Goal: Task Accomplishment & Management: Manage account settings

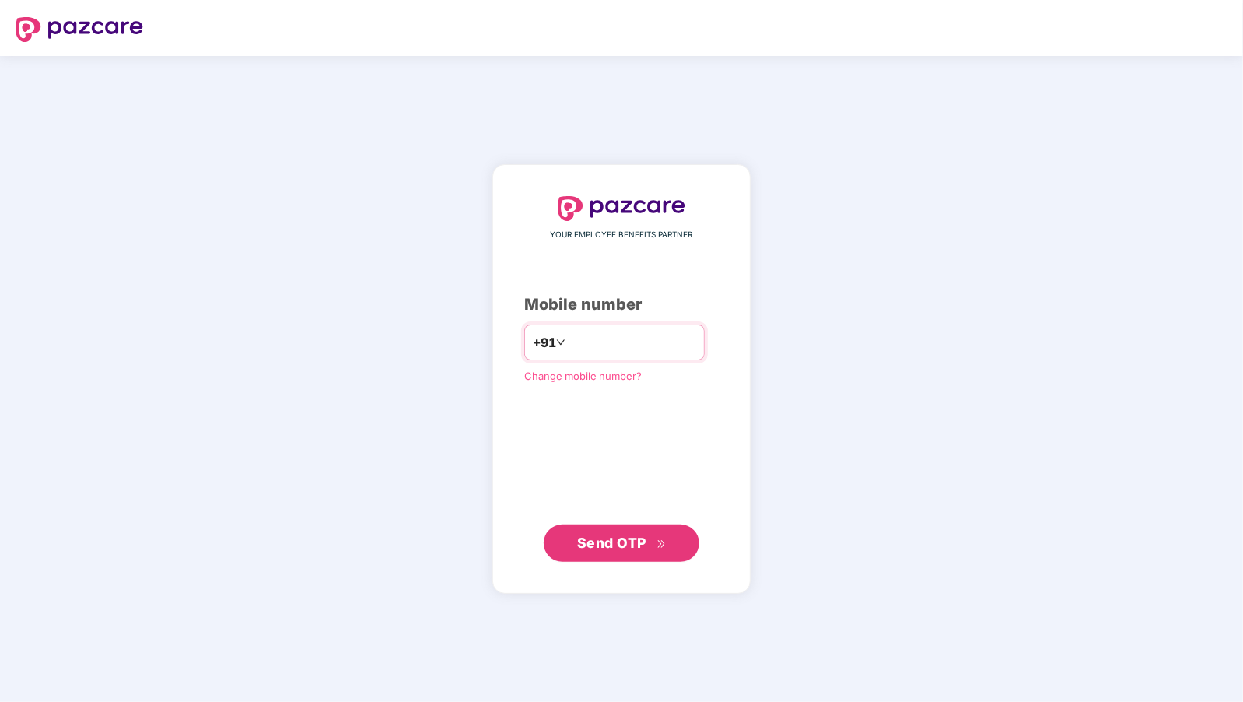
type input "**********"
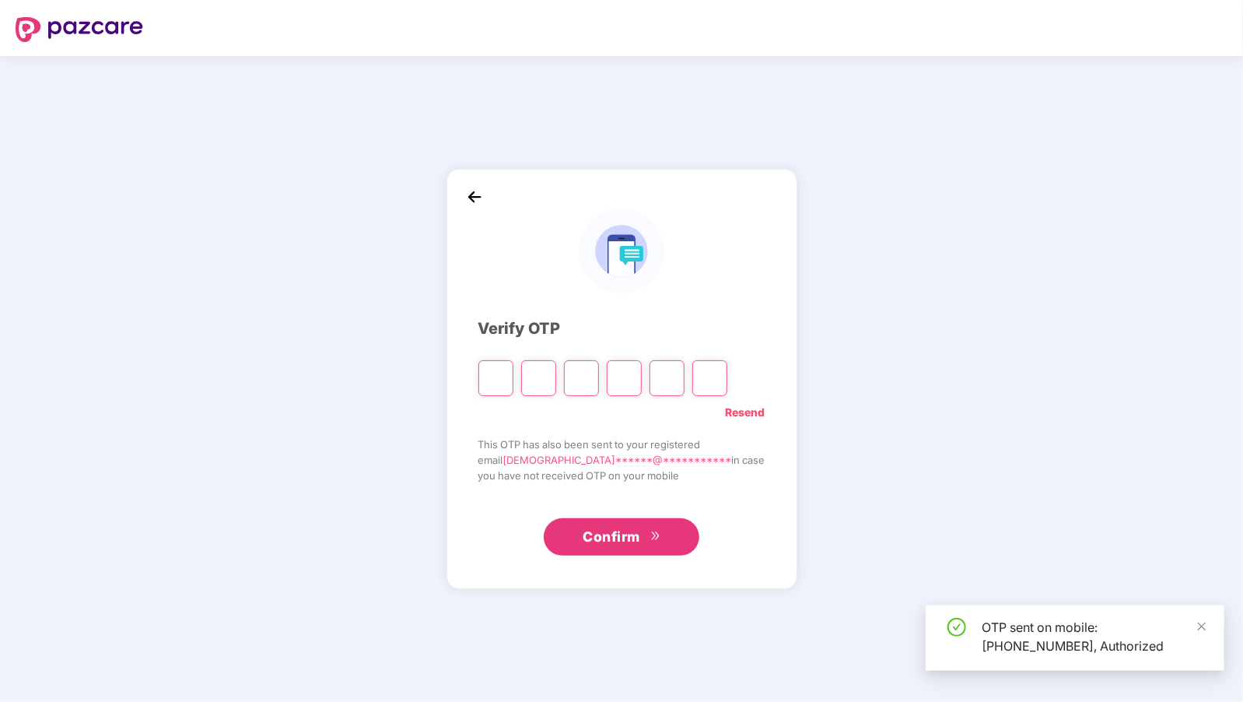
type input "*"
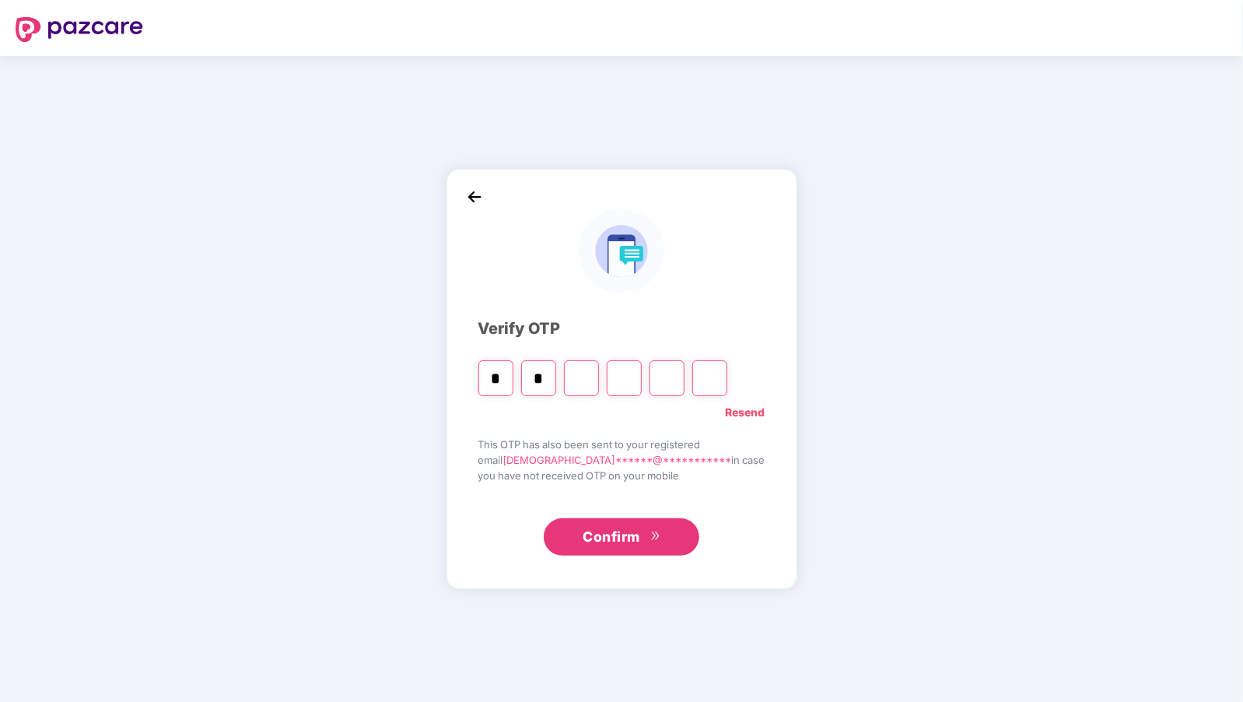
type input "*"
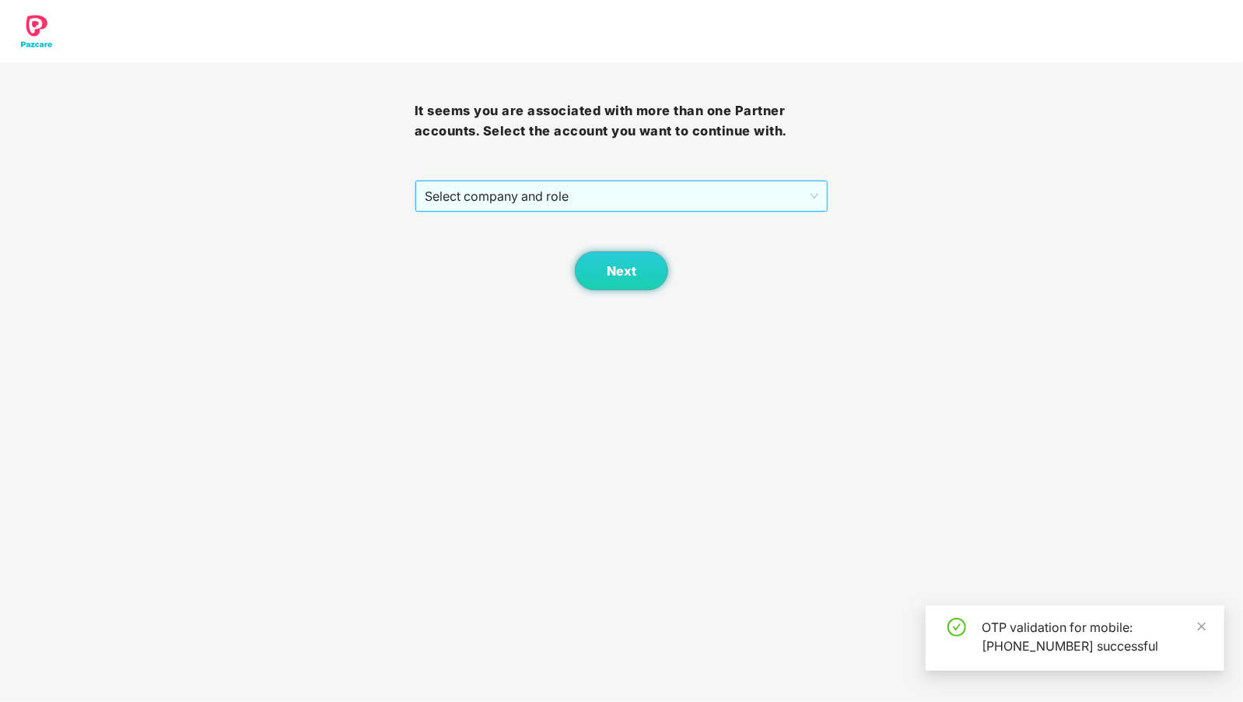
click at [544, 199] on span "Select company and role" at bounding box center [622, 196] width 394 height 30
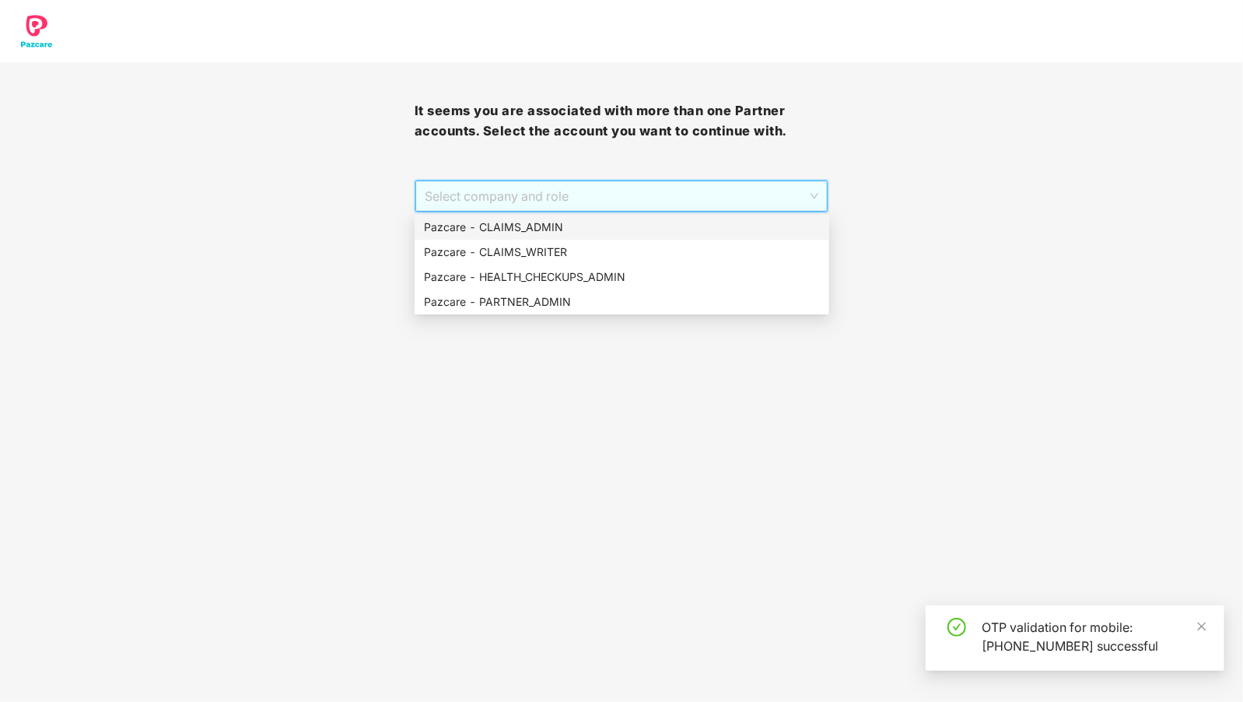
click at [538, 224] on div "Pazcare - CLAIMS_ADMIN" at bounding box center [622, 227] width 396 height 17
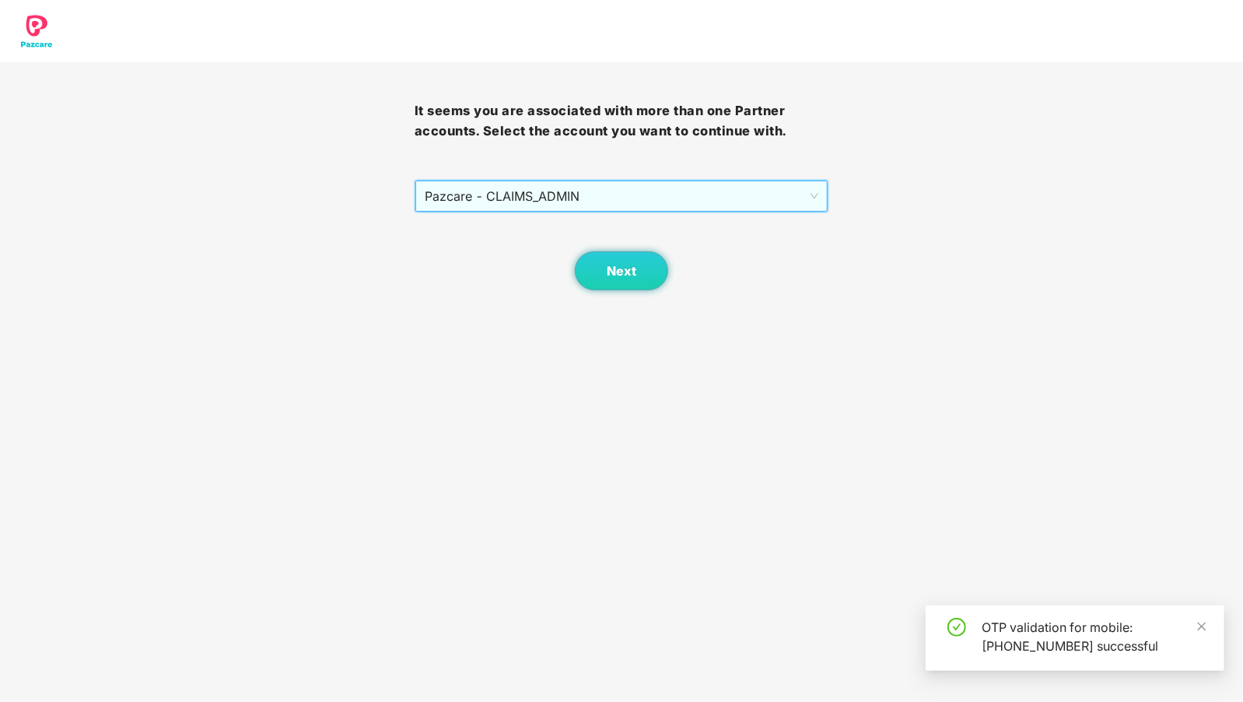
click at [553, 194] on span "Pazcare - CLAIMS_ADMIN" at bounding box center [622, 196] width 394 height 30
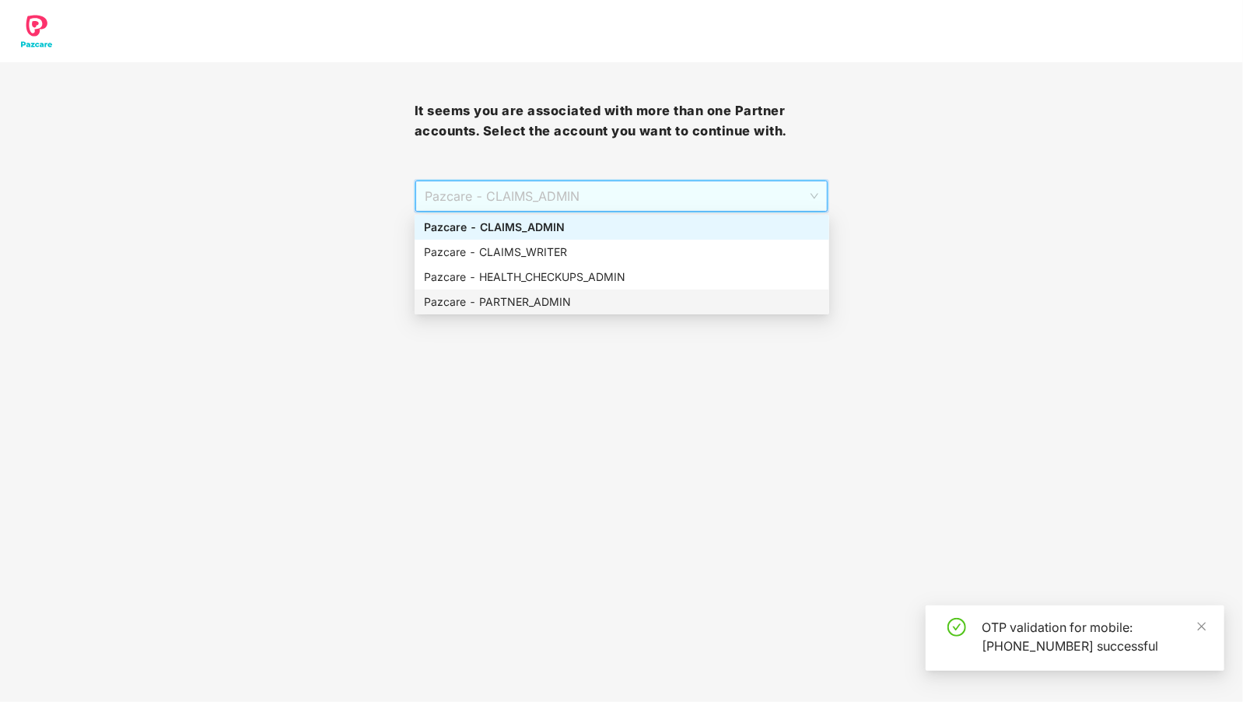
click at [553, 297] on div "Pazcare - PARTNER_ADMIN" at bounding box center [622, 301] width 396 height 17
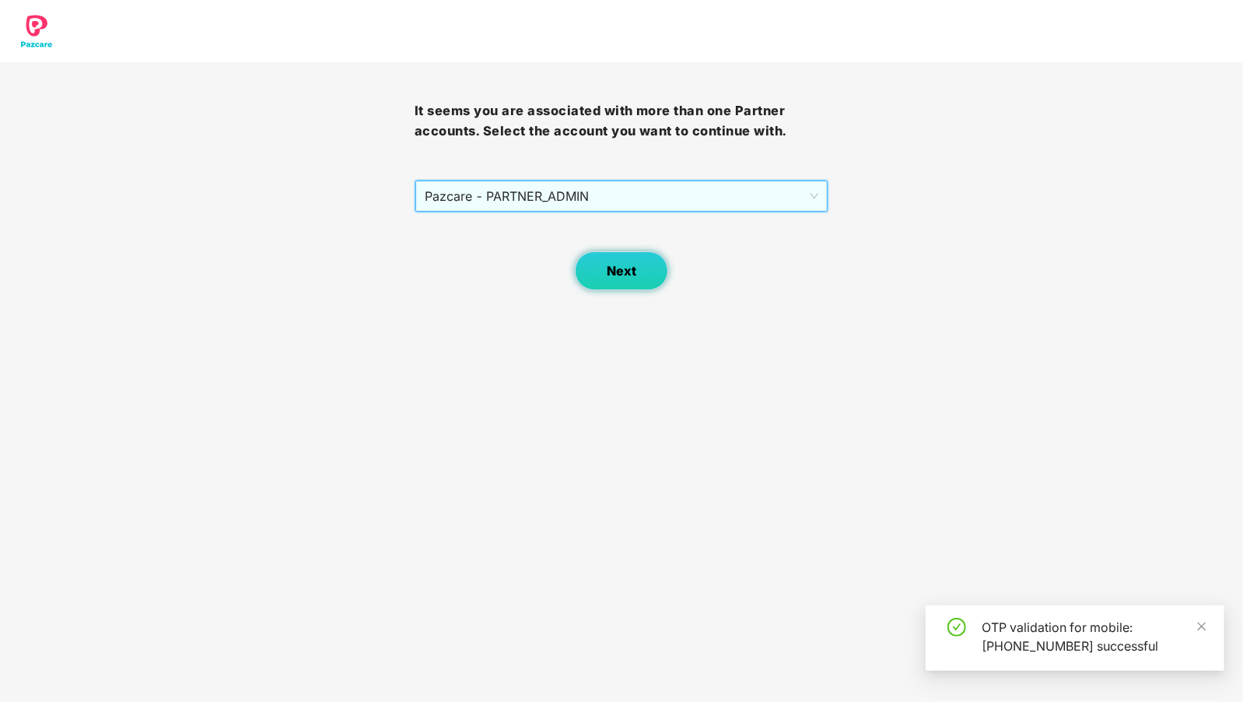
click at [616, 286] on button "Next" at bounding box center [621, 270] width 93 height 39
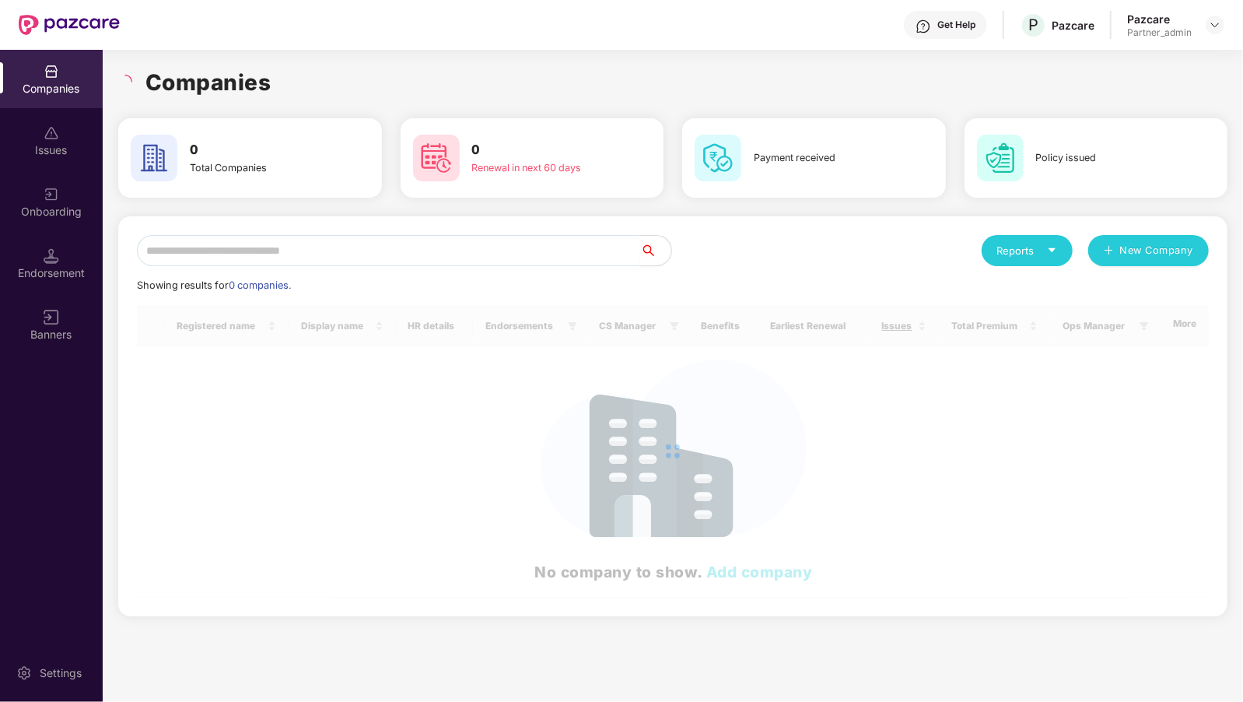
click at [337, 253] on input "text" at bounding box center [388, 250] width 503 height 31
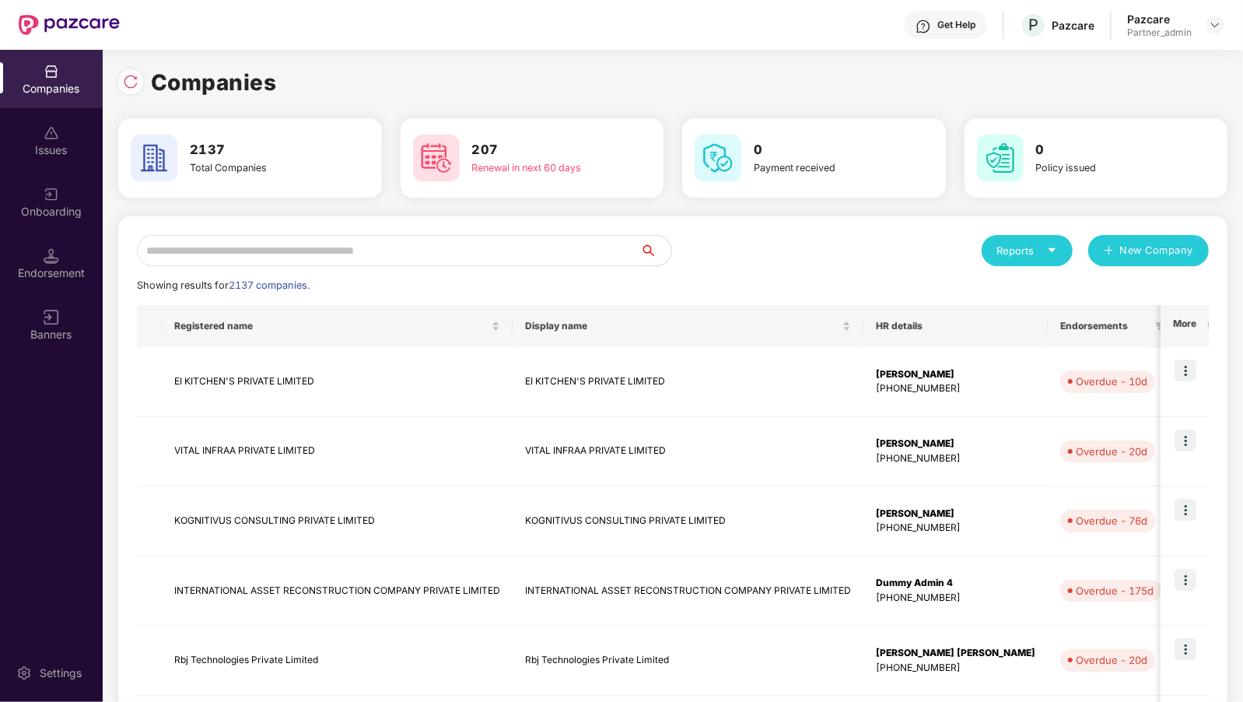
click at [254, 251] on input "text" at bounding box center [388, 250] width 503 height 31
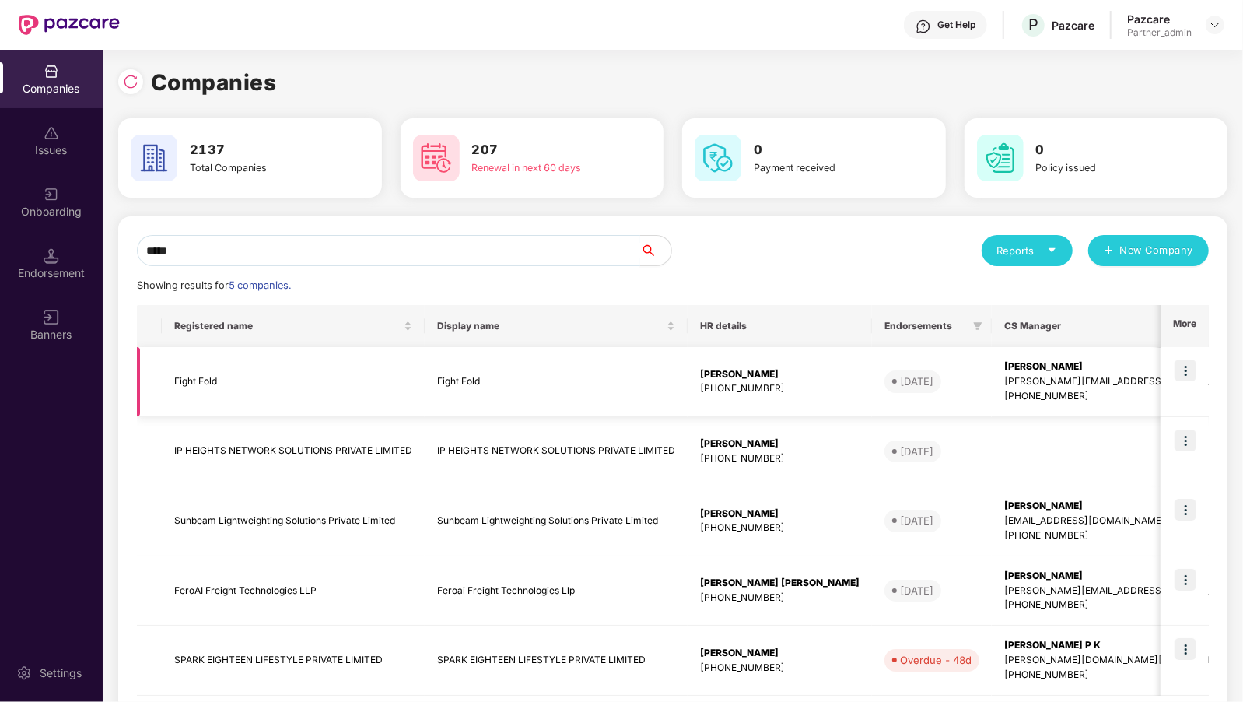
type input "*****"
click at [1187, 366] on img at bounding box center [1186, 370] width 22 height 22
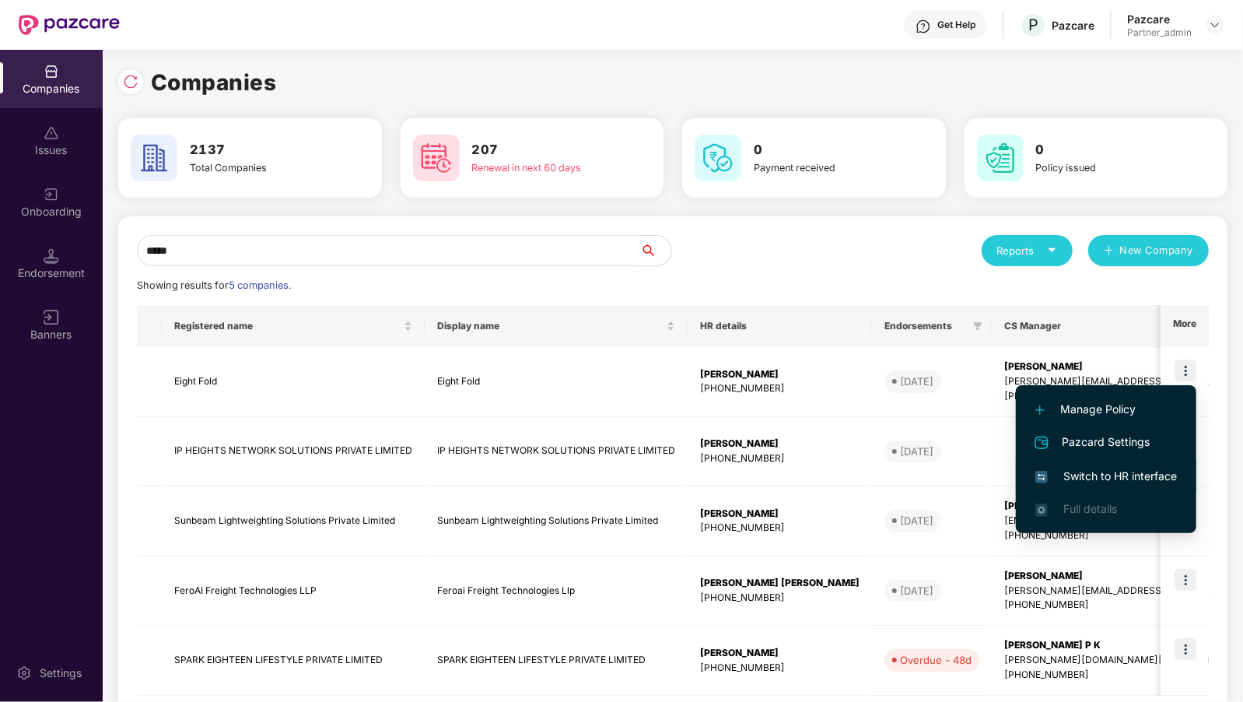
click at [1113, 478] on span "Switch to HR interface" at bounding box center [1107, 476] width 142 height 17
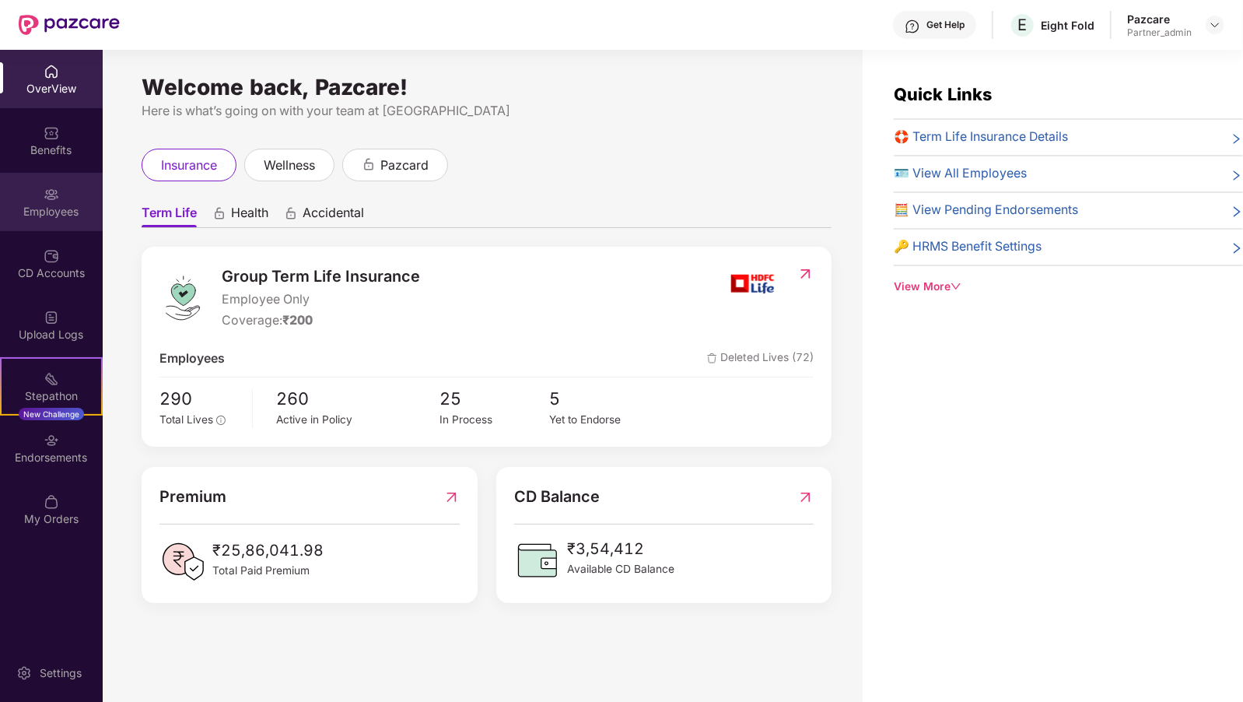
click at [55, 198] on img at bounding box center [52, 195] width 16 height 16
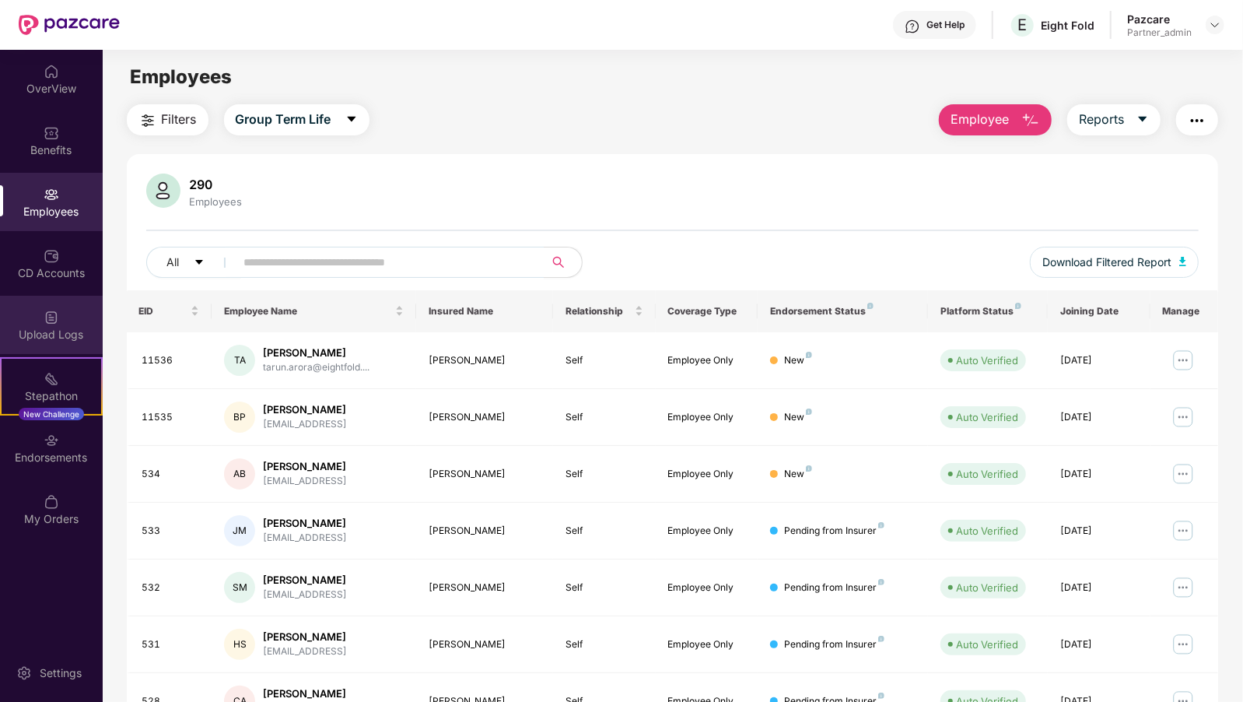
click at [40, 300] on div "Upload Logs" at bounding box center [51, 325] width 103 height 58
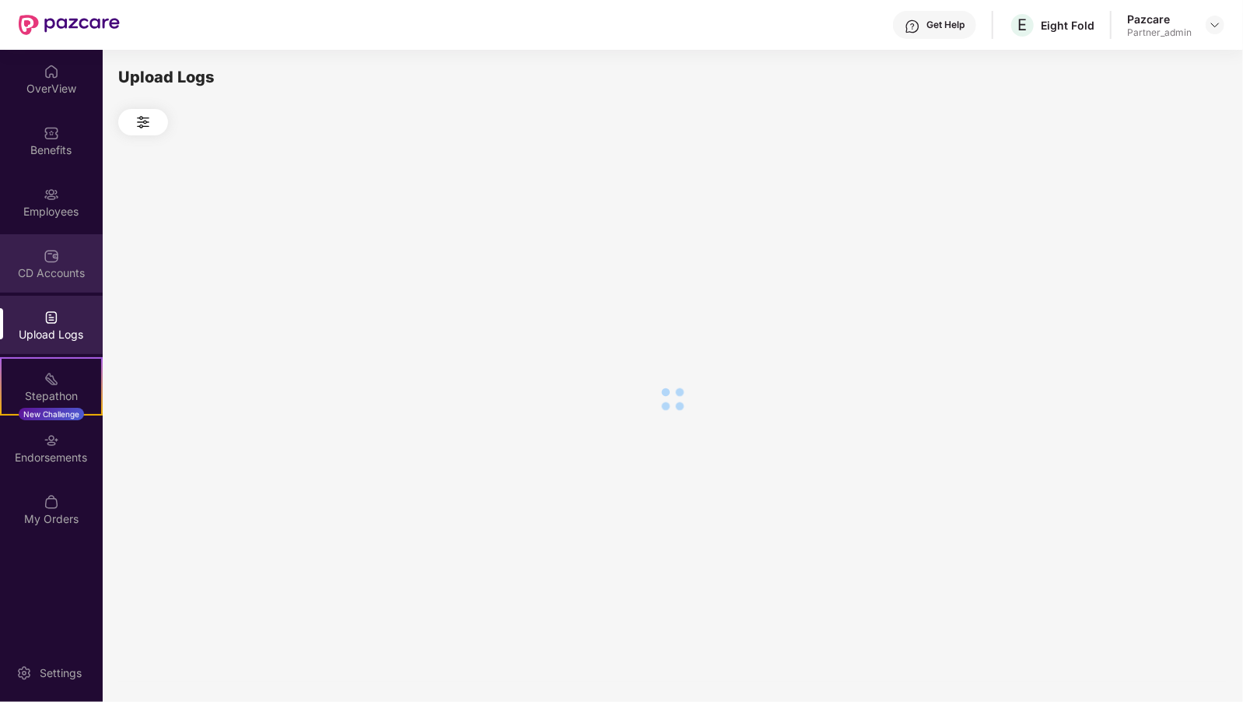
click at [38, 256] on div "CD Accounts" at bounding box center [51, 263] width 103 height 58
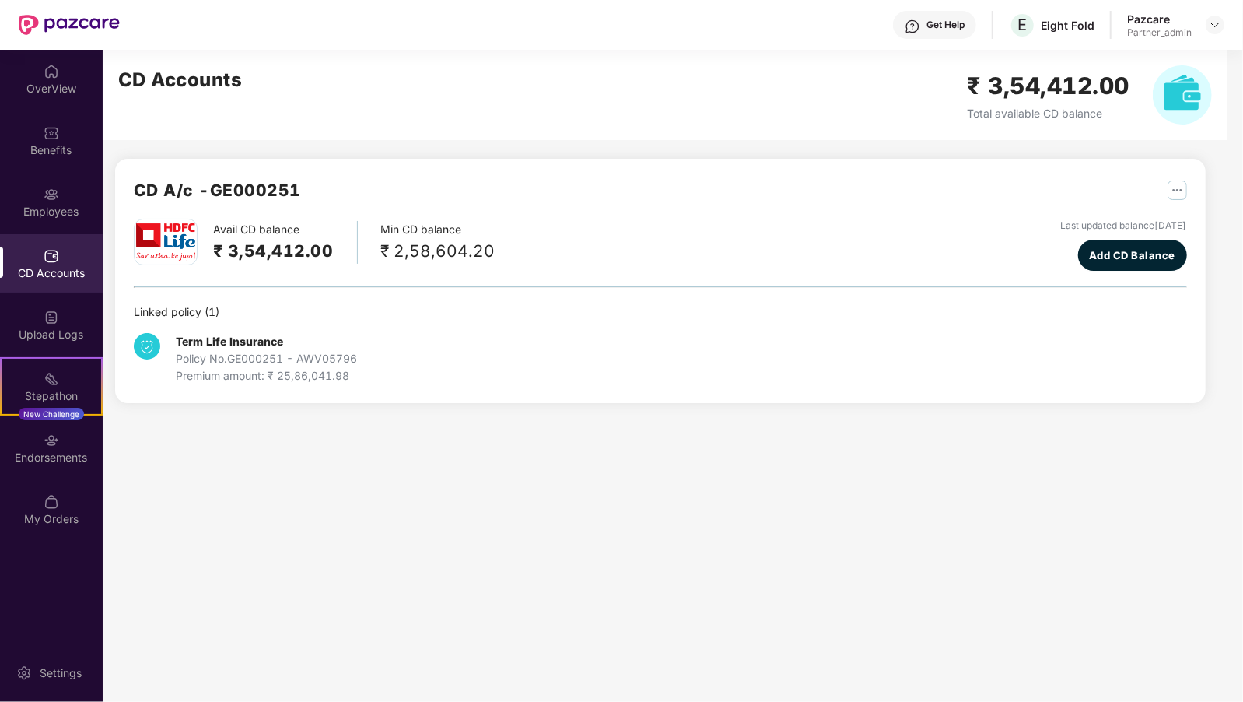
click at [42, 170] on div "OverView Benefits Employees CD Accounts Upload Logs Stepathon New Challenge End…" at bounding box center [51, 296] width 103 height 492
click at [37, 201] on div "Employees" at bounding box center [51, 202] width 103 height 58
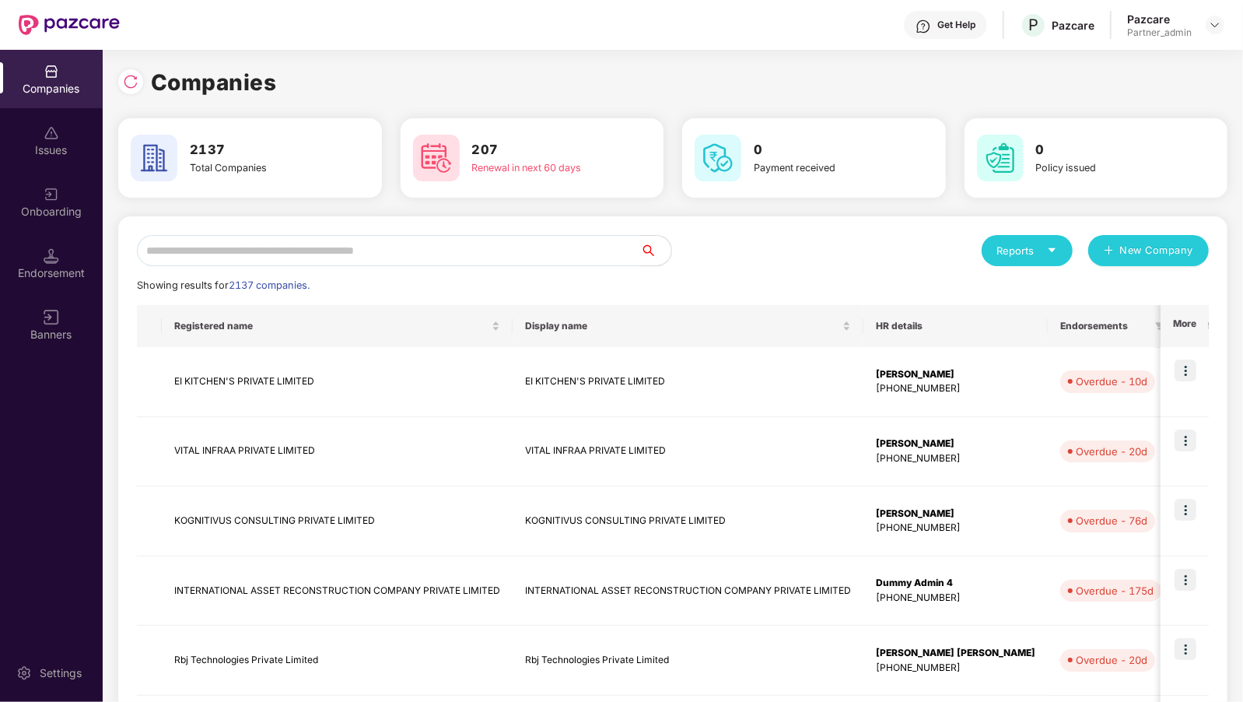
click at [201, 245] on input "text" at bounding box center [388, 250] width 503 height 31
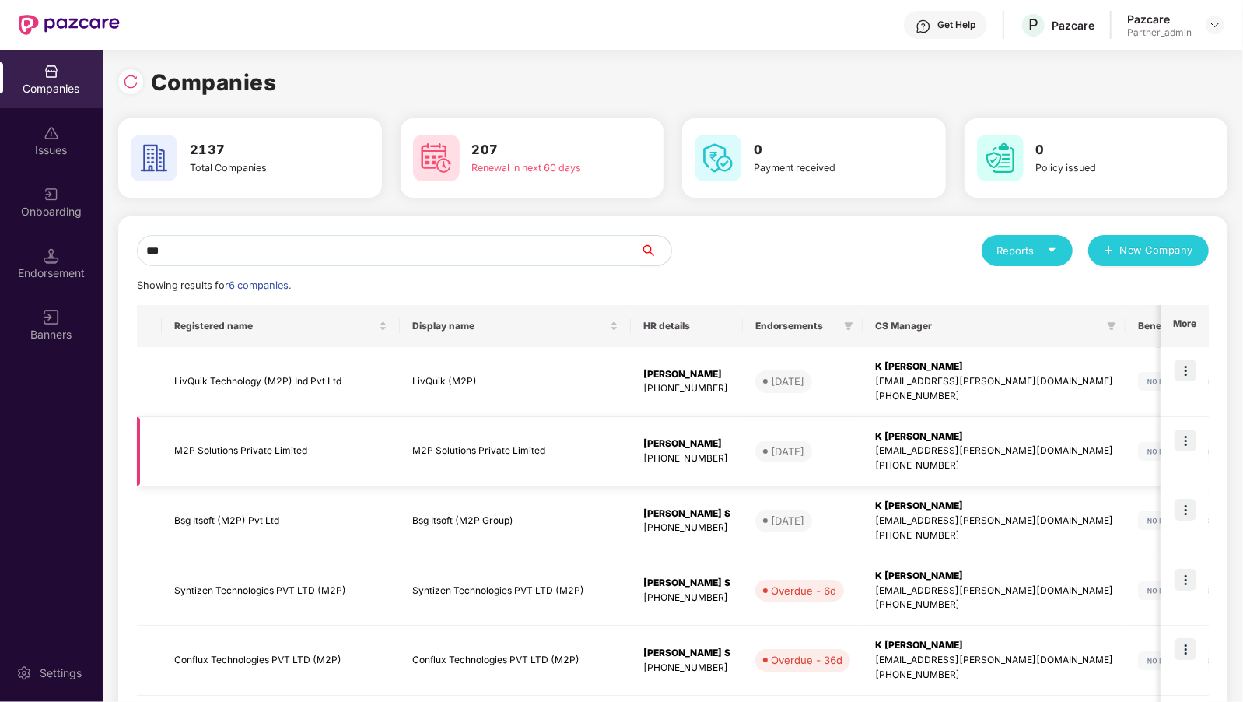
type input "***"
click at [1199, 447] on td at bounding box center [1185, 452] width 48 height 70
click at [1192, 447] on img at bounding box center [1186, 440] width 22 height 22
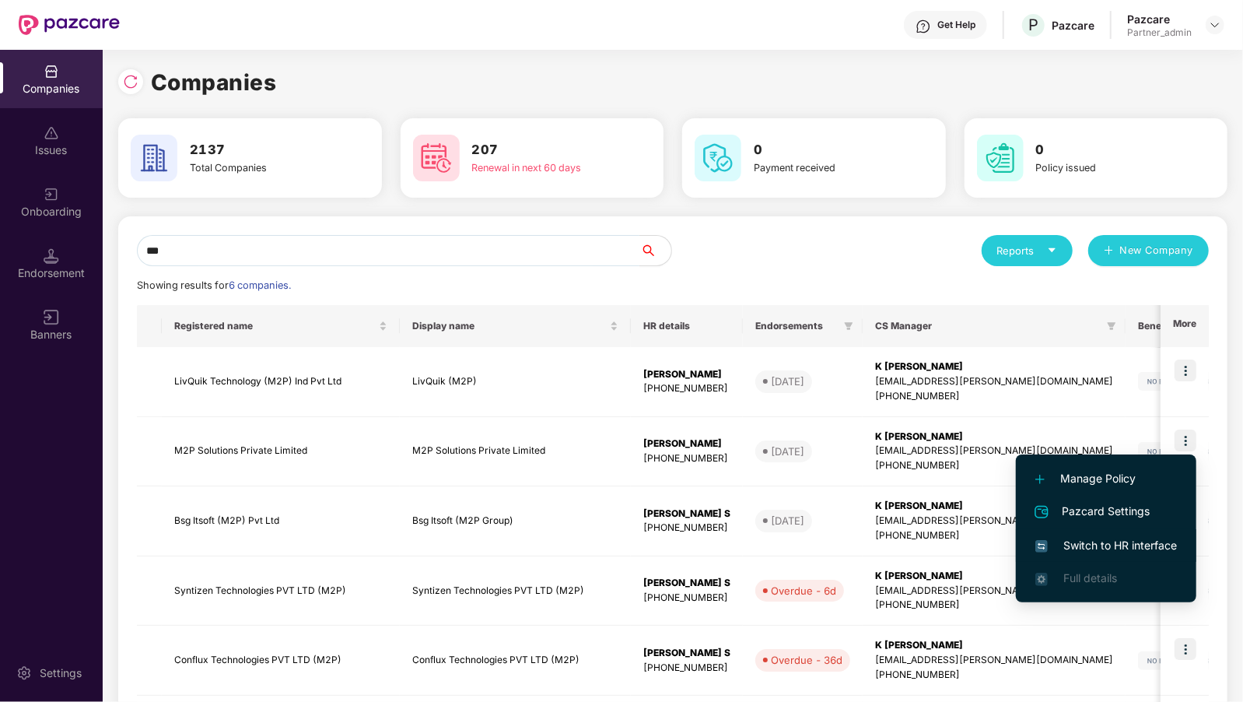
click at [1110, 544] on span "Switch to HR interface" at bounding box center [1107, 545] width 142 height 17
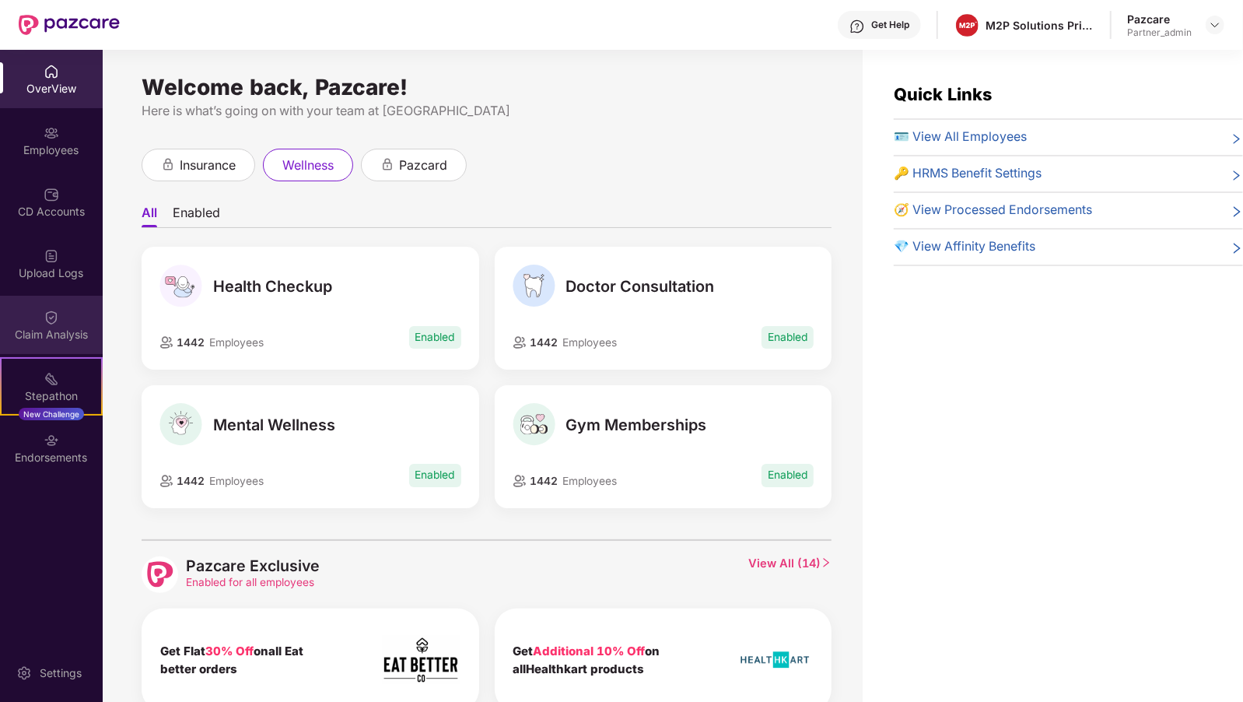
click at [59, 342] on div "Claim Analysis" at bounding box center [51, 335] width 103 height 16
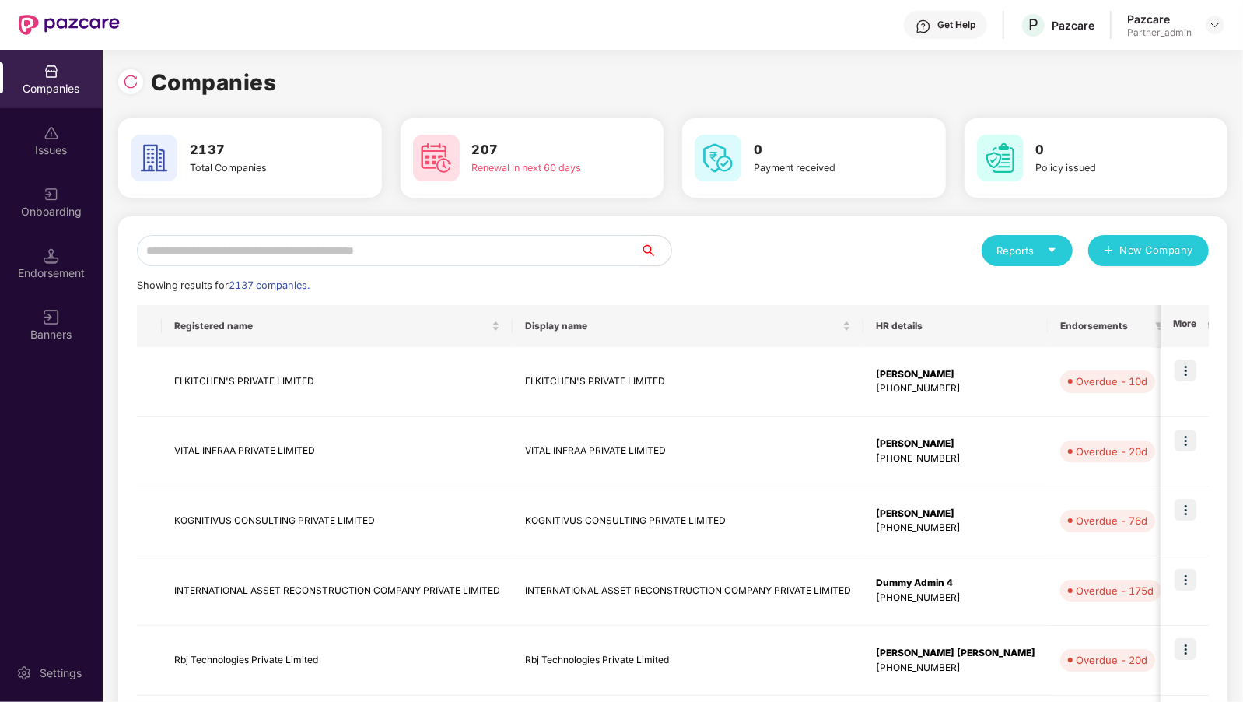
click at [282, 251] on input "text" at bounding box center [388, 250] width 503 height 31
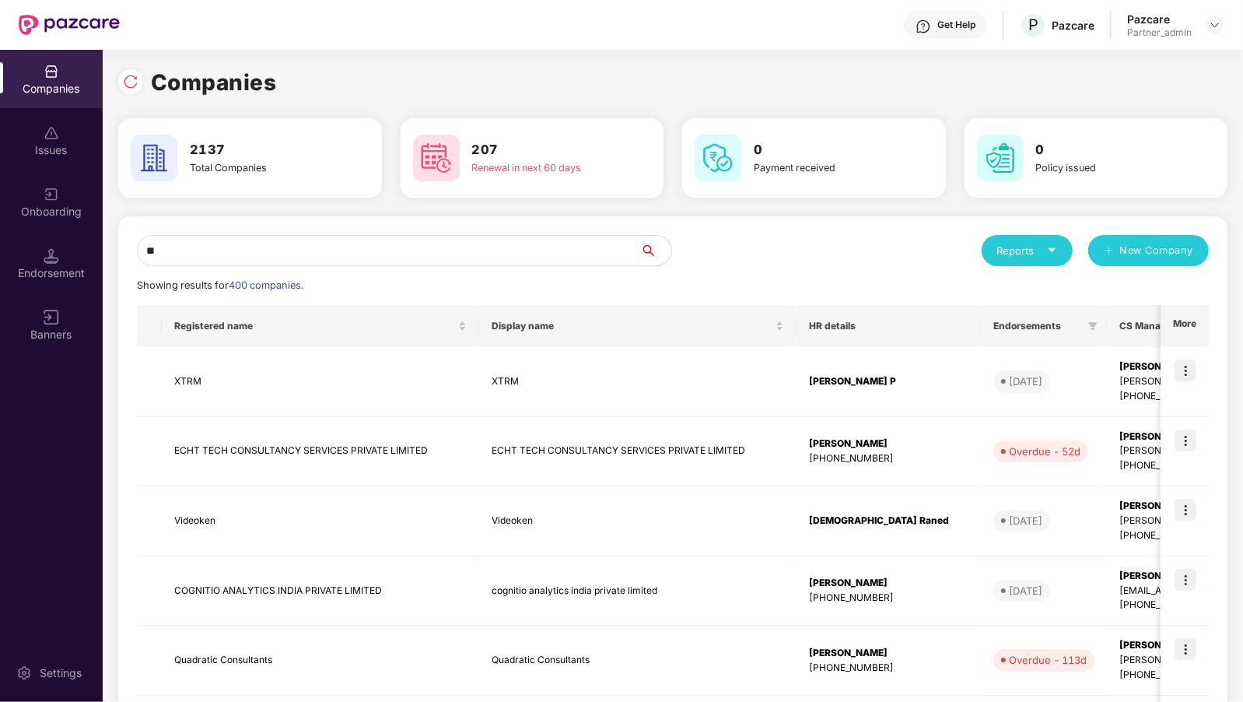
type input "*"
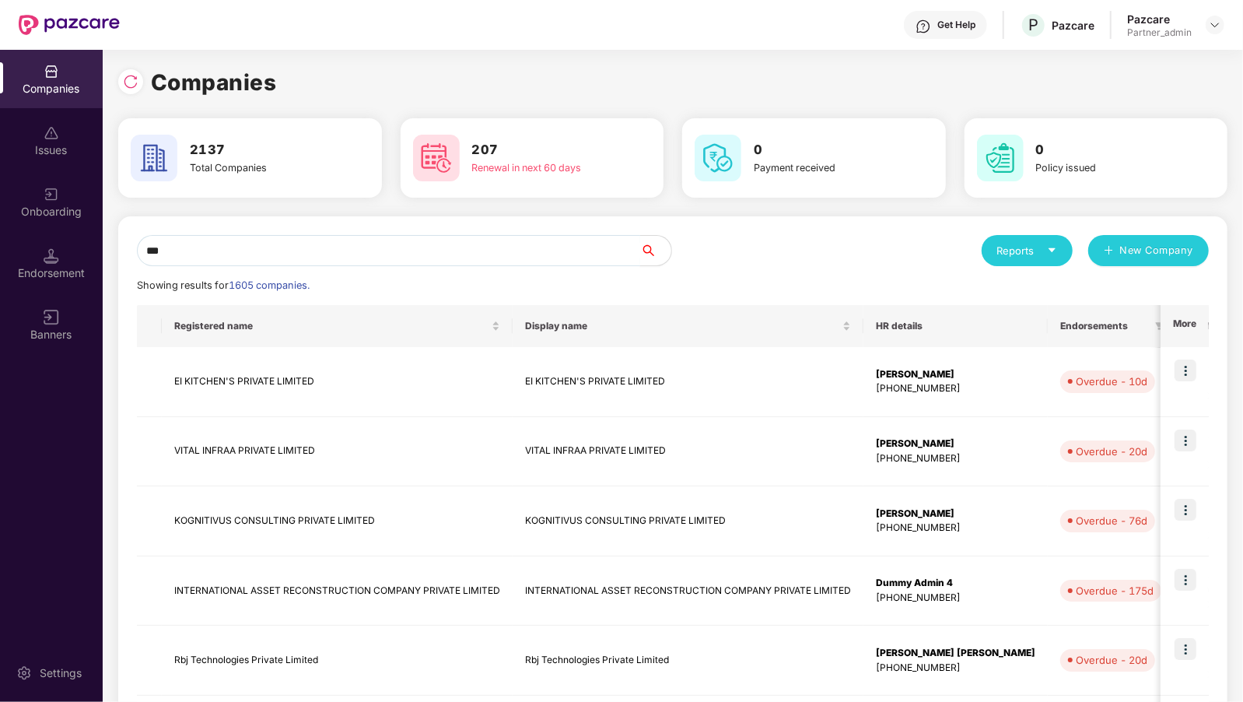
type input "***"
click at [1217, 26] on img at bounding box center [1215, 25] width 12 height 12
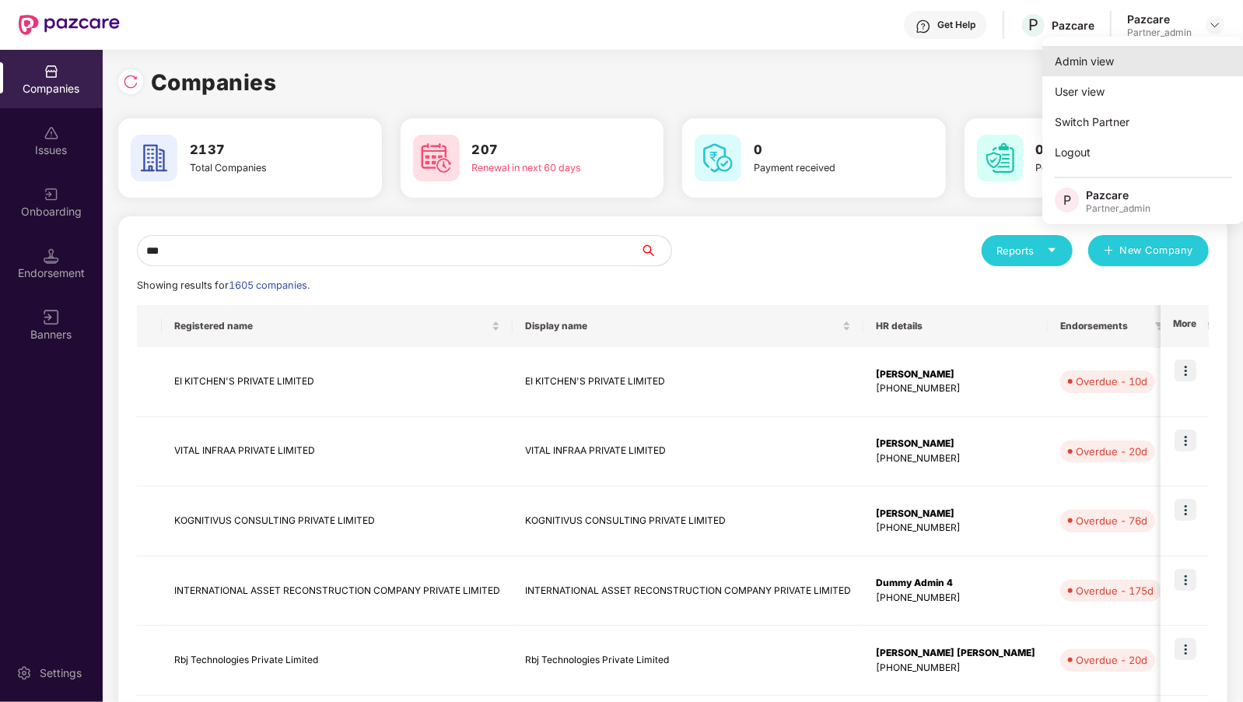
click at [1125, 57] on div "Admin view" at bounding box center [1144, 61] width 202 height 30
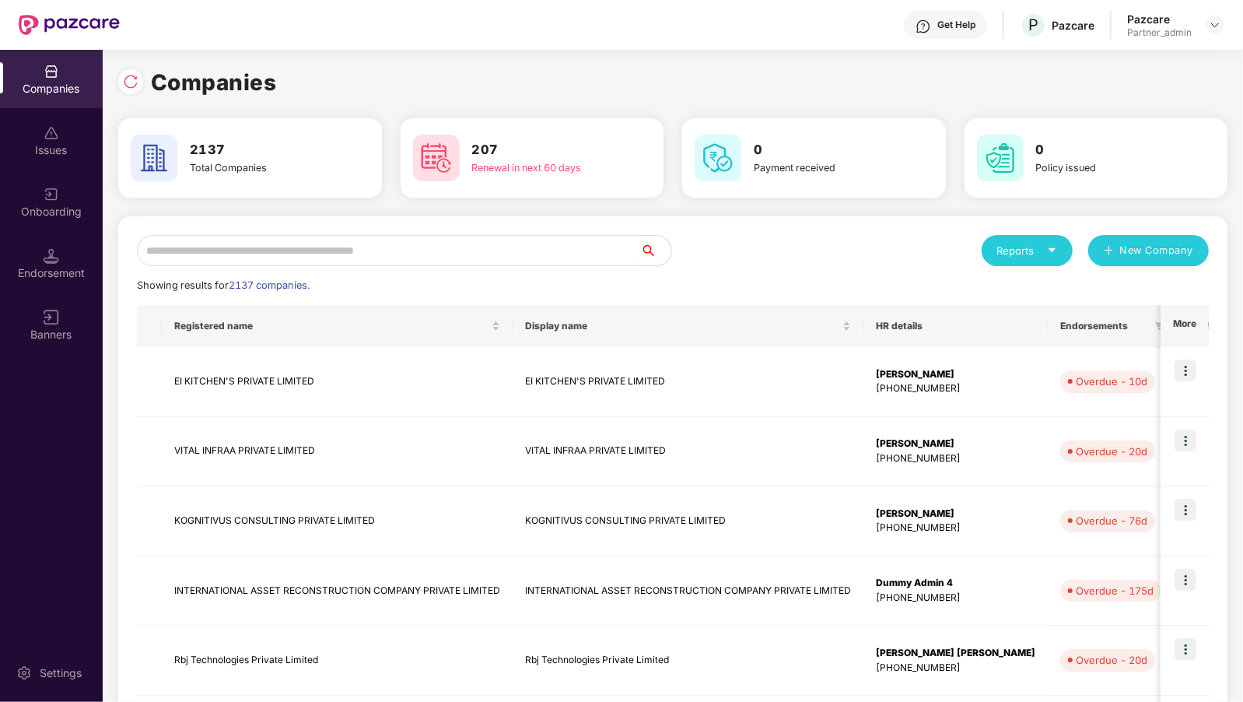
click at [317, 258] on input "text" at bounding box center [388, 250] width 503 height 31
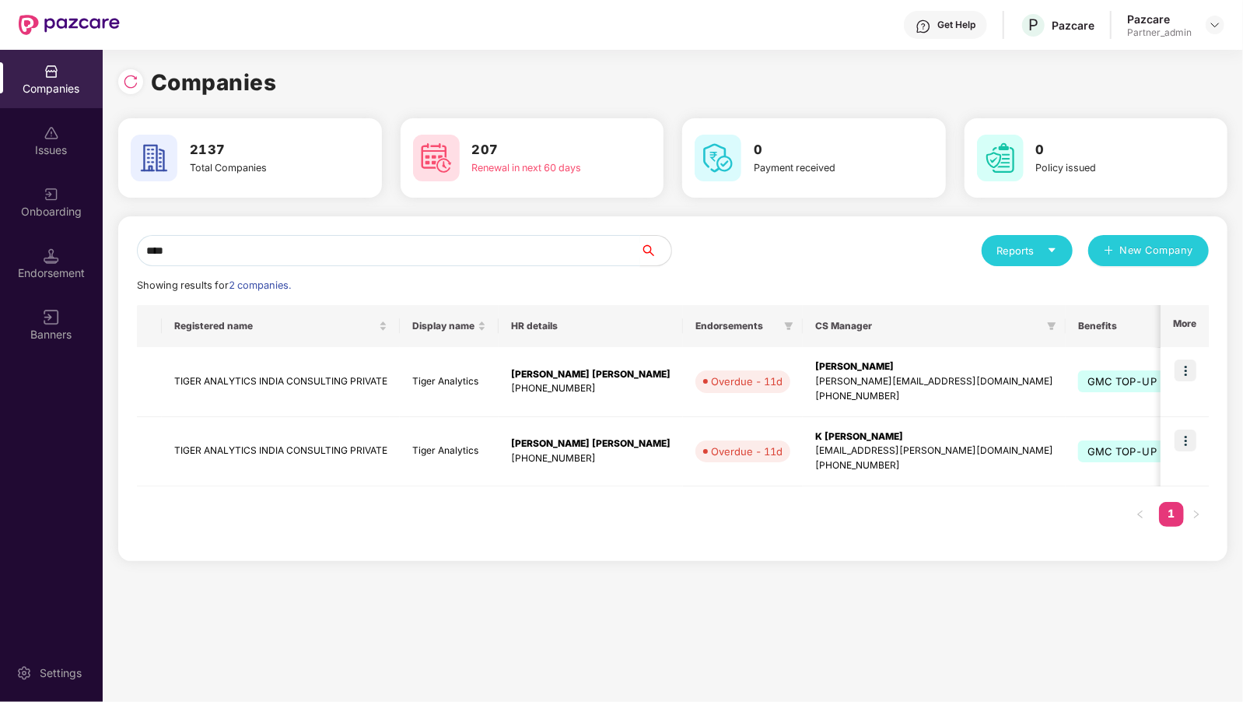
type input "****"
click at [1187, 371] on img at bounding box center [1186, 370] width 22 height 22
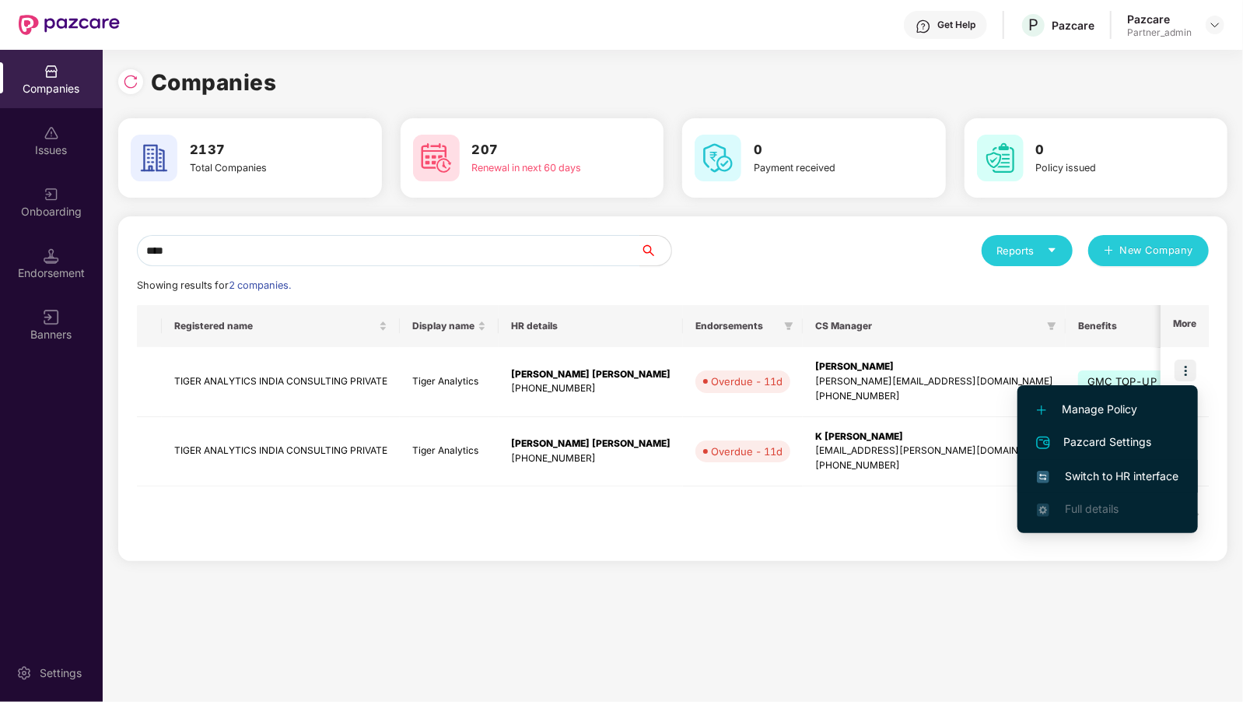
click at [1064, 478] on span "Switch to HR interface" at bounding box center [1108, 476] width 142 height 17
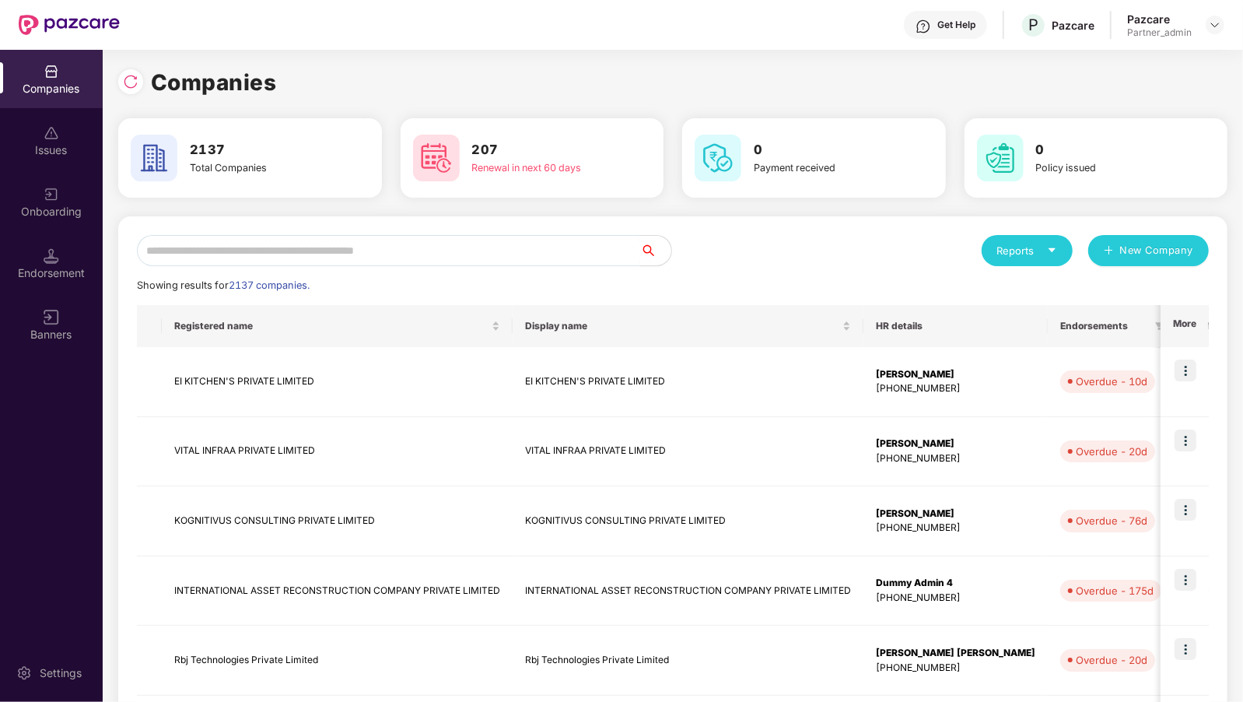
click at [286, 245] on input "text" at bounding box center [388, 250] width 503 height 31
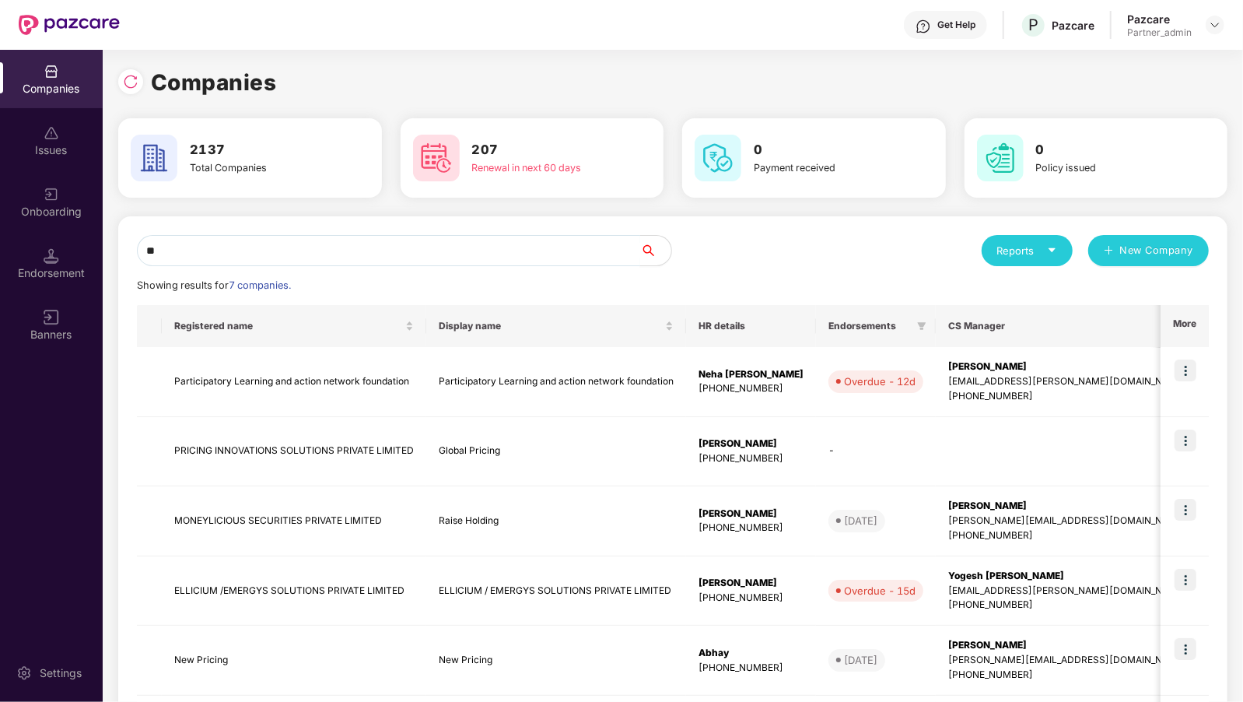
type input "*"
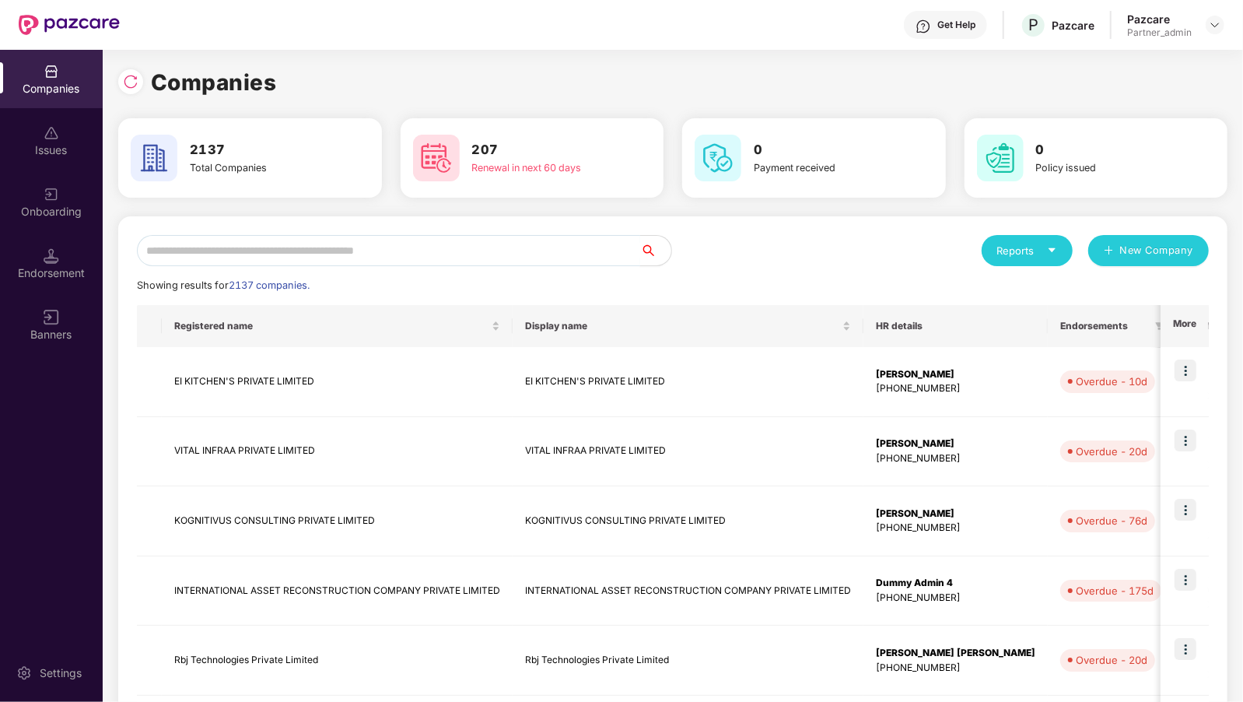
type input "*"
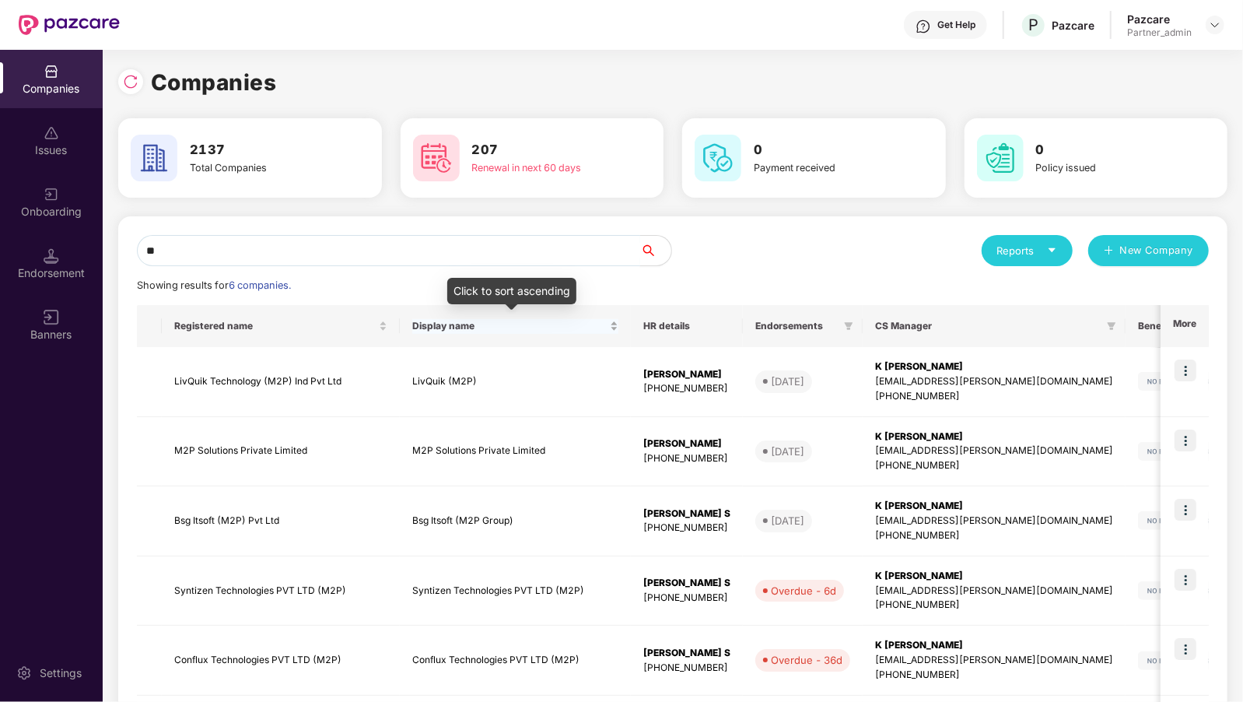
type input "*"
click at [244, 250] on input "***" at bounding box center [388, 250] width 503 height 31
type input "*"
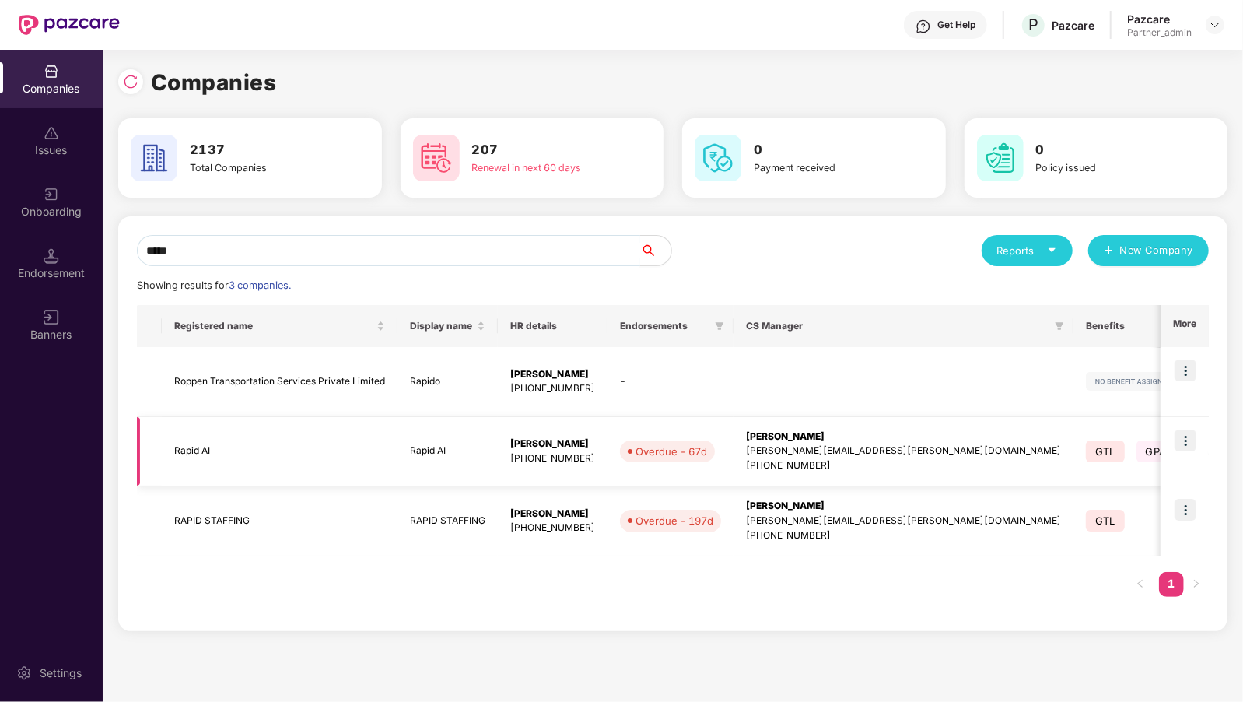
type input "*****"
click at [1184, 445] on img at bounding box center [1186, 440] width 22 height 22
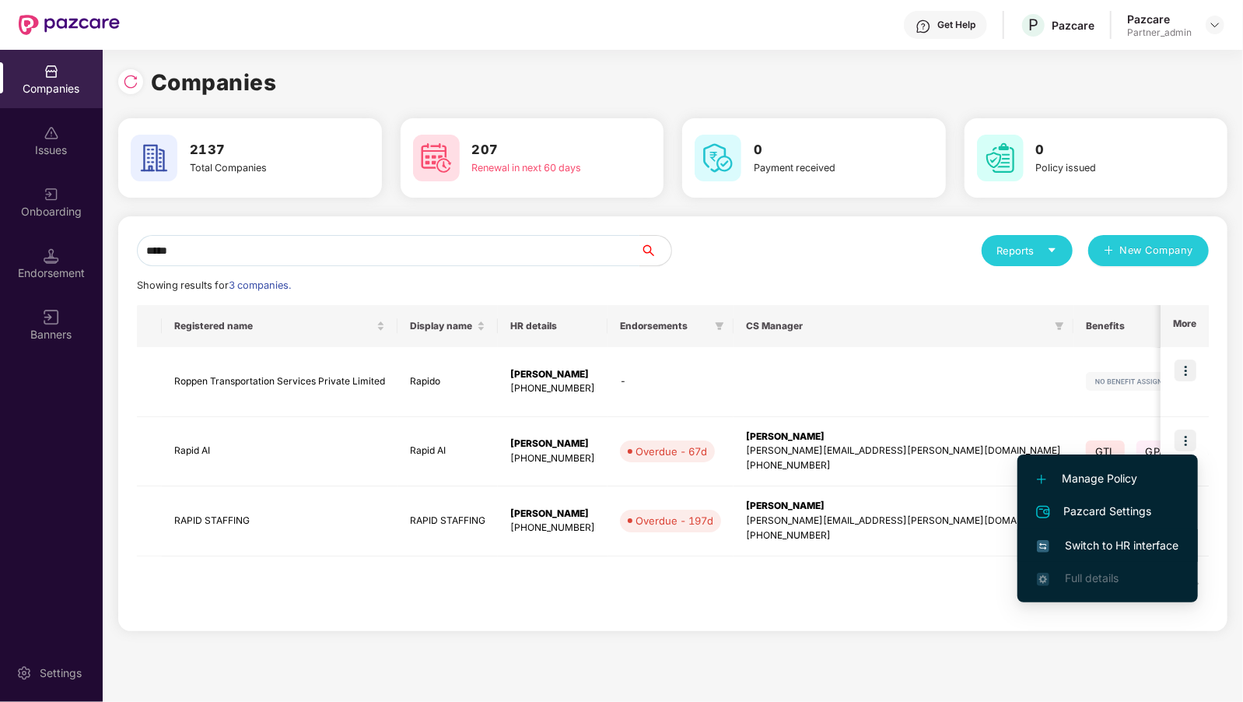
click at [1088, 550] on span "Switch to HR interface" at bounding box center [1108, 545] width 142 height 17
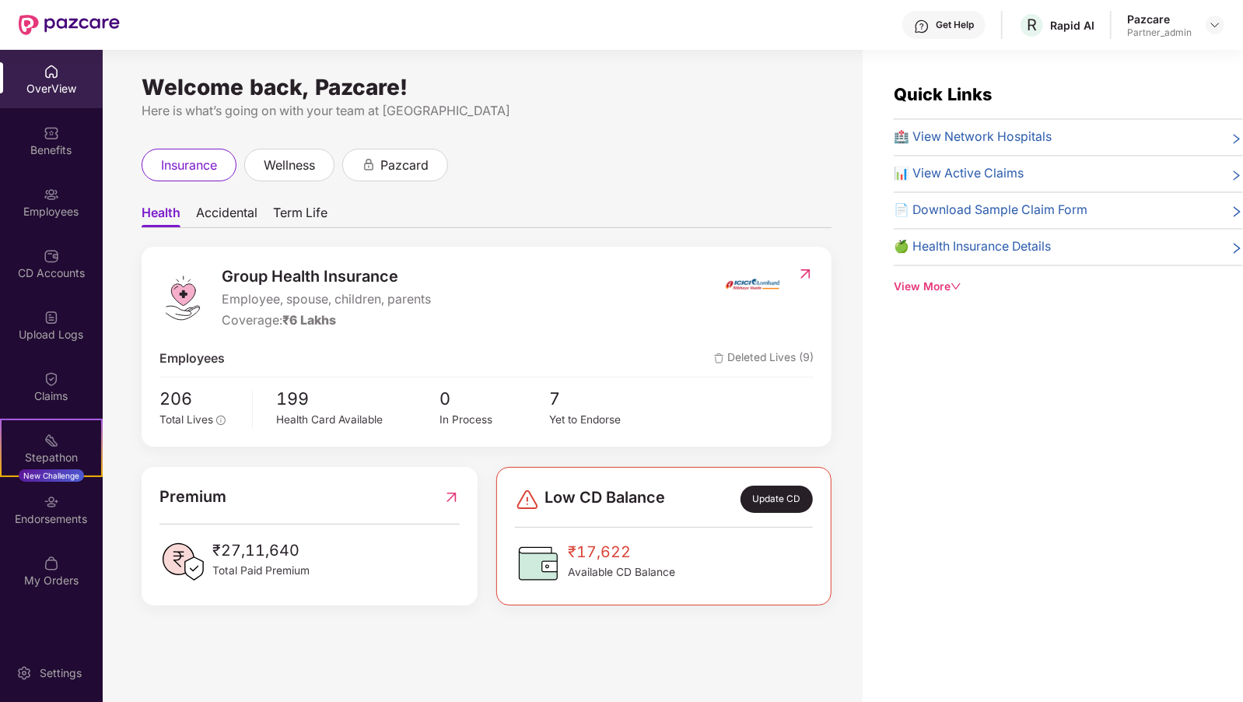
click at [26, 374] on div "Claims" at bounding box center [51, 386] width 103 height 58
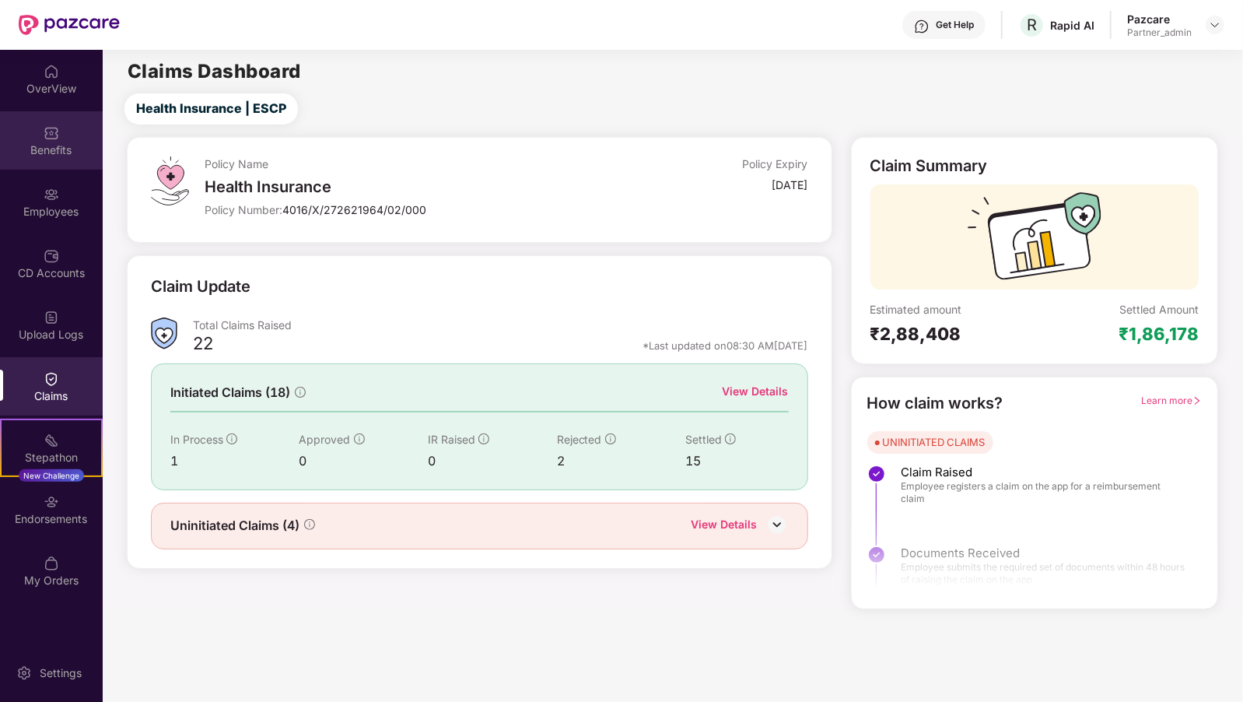
click at [45, 156] on div "Benefits" at bounding box center [51, 150] width 103 height 16
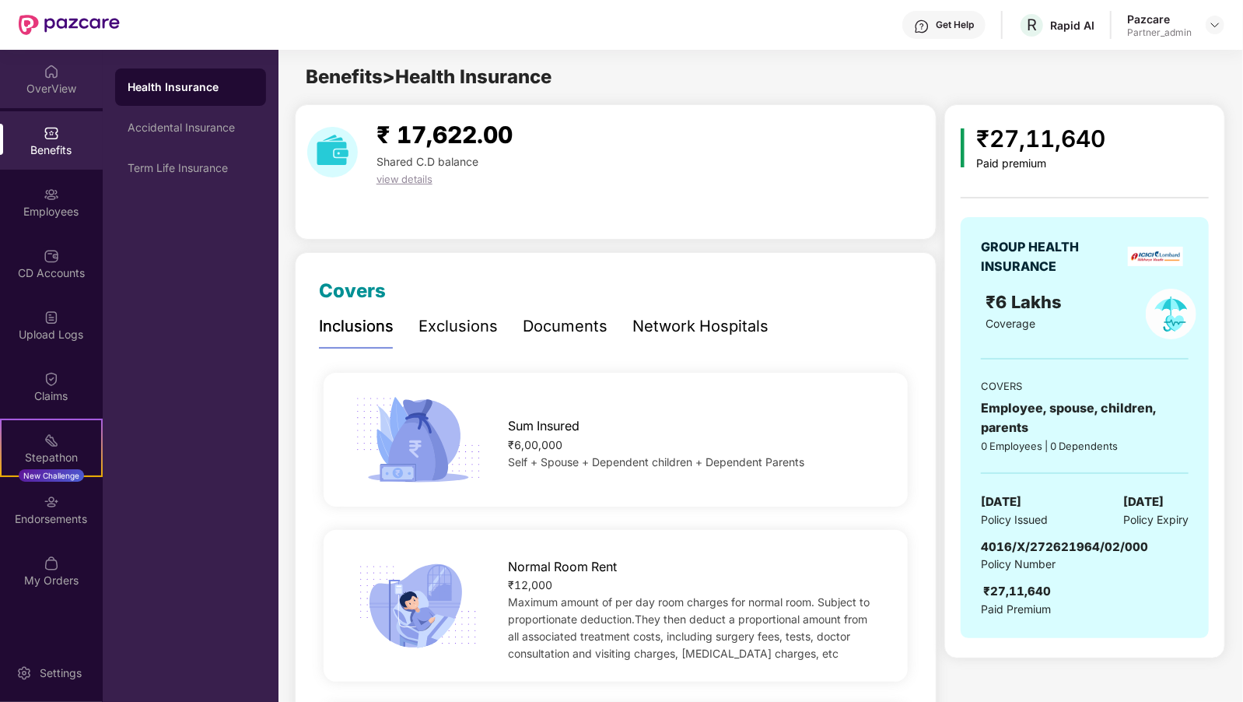
click at [58, 86] on div "OverView" at bounding box center [51, 89] width 103 height 16
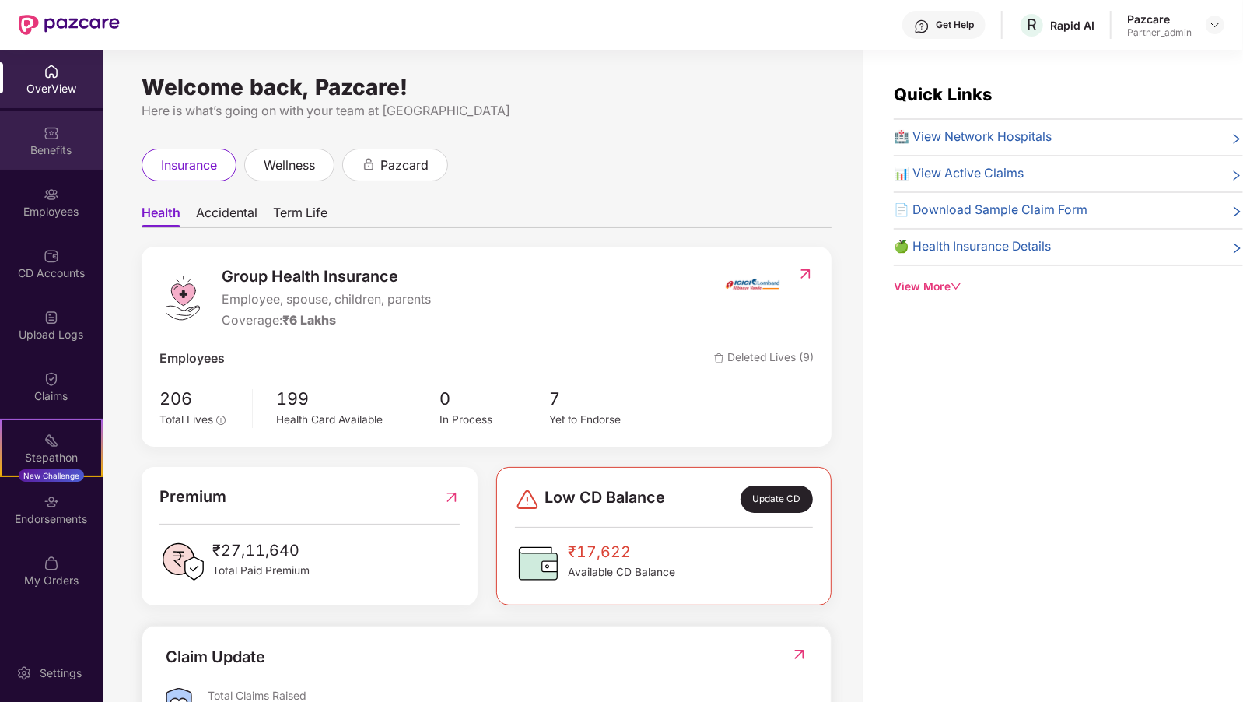
click at [25, 168] on div "Benefits" at bounding box center [51, 140] width 103 height 58
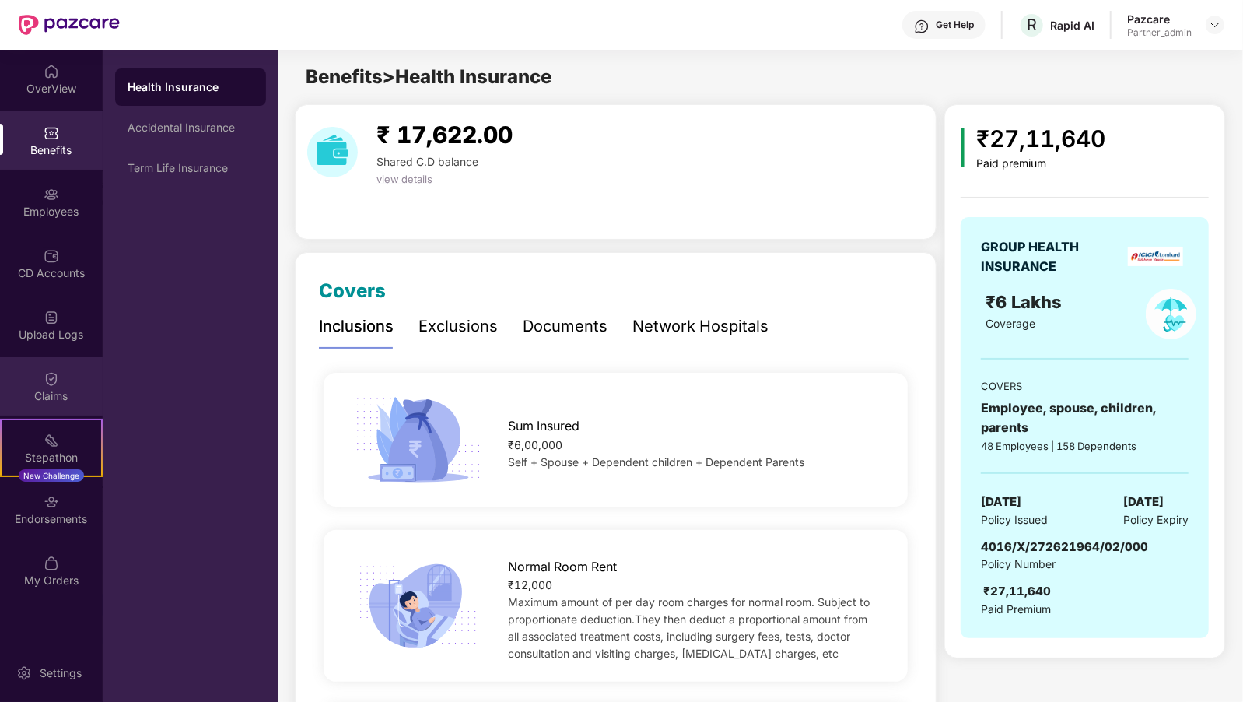
click at [44, 396] on div "Claims" at bounding box center [51, 396] width 103 height 16
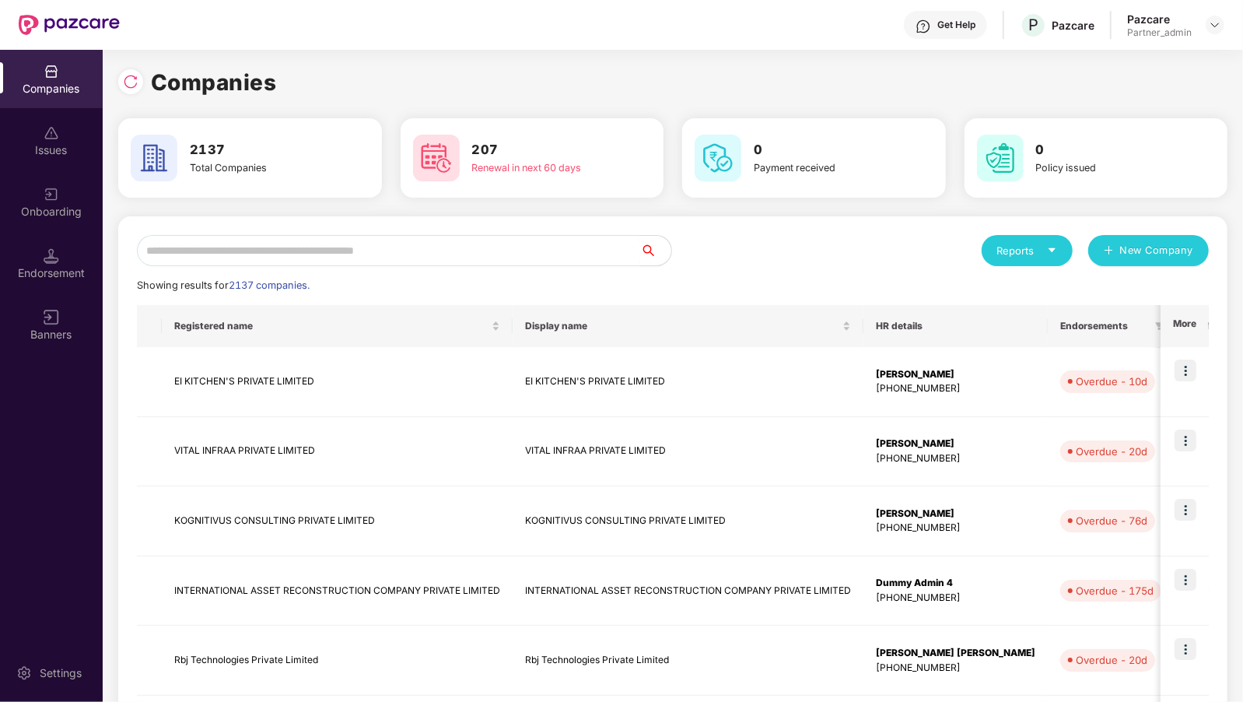
click at [346, 247] on input "text" at bounding box center [388, 250] width 503 height 31
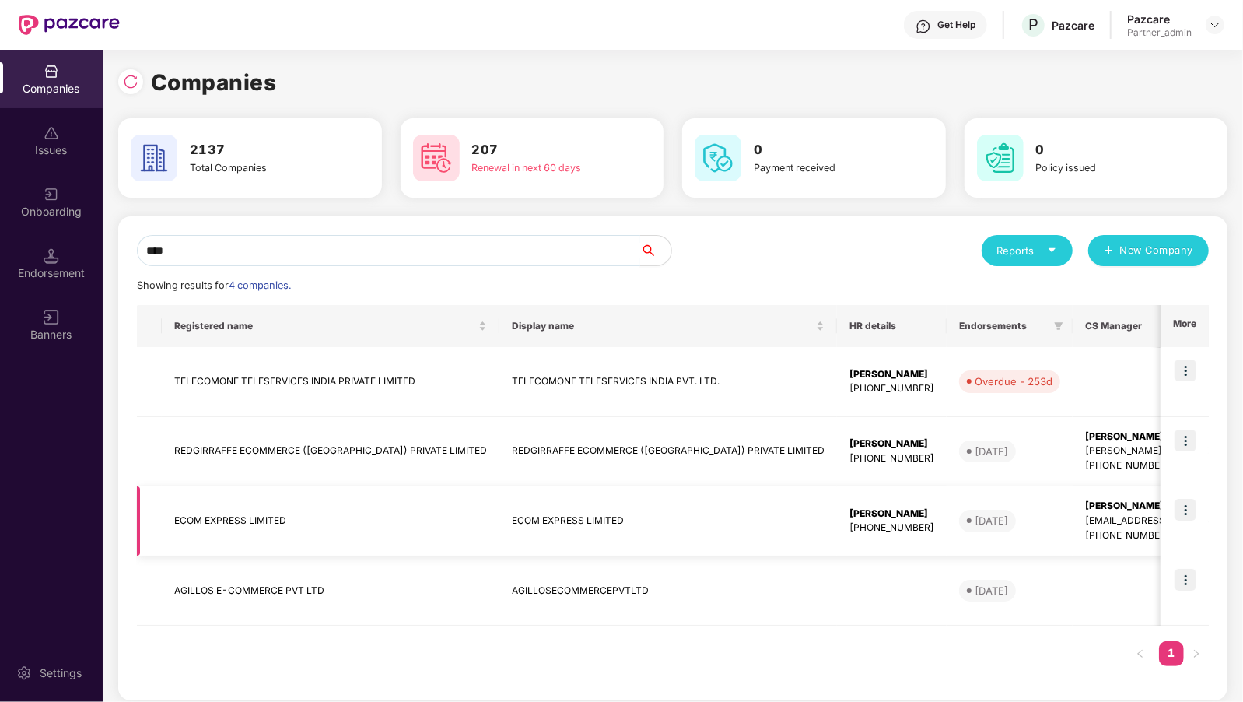
type input "****"
click at [1196, 513] on img at bounding box center [1186, 510] width 22 height 22
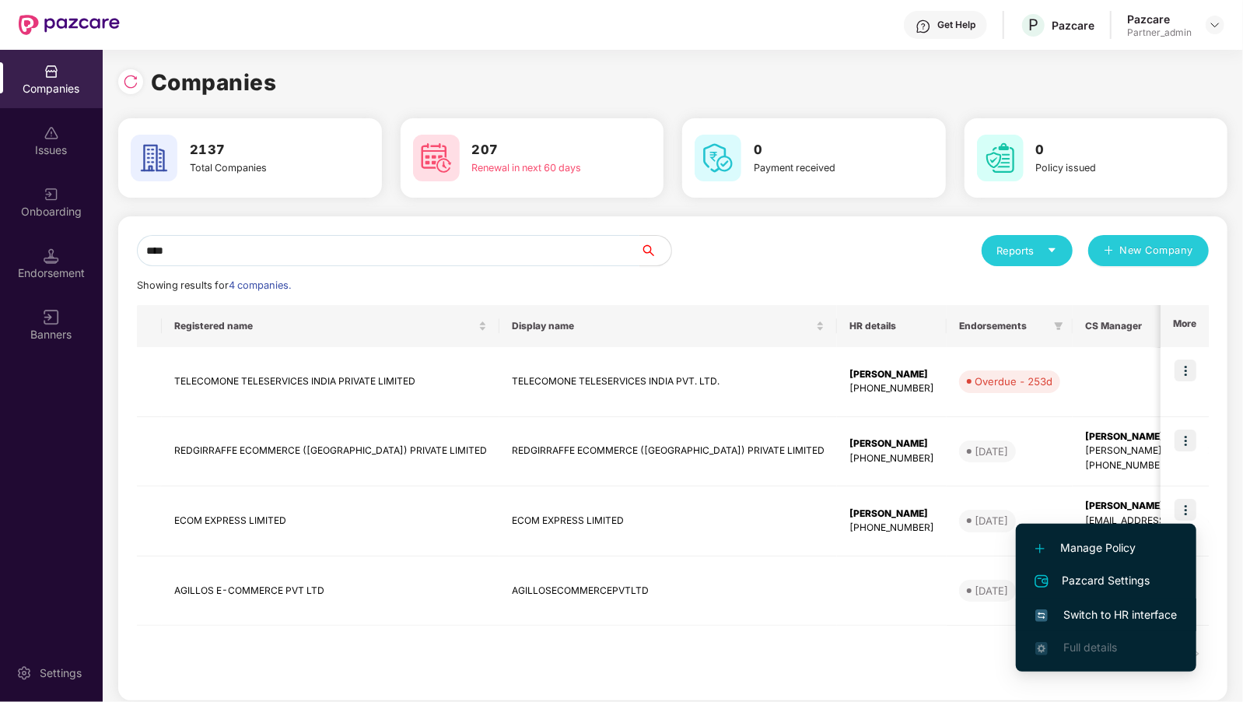
click at [1103, 612] on span "Switch to HR interface" at bounding box center [1107, 614] width 142 height 17
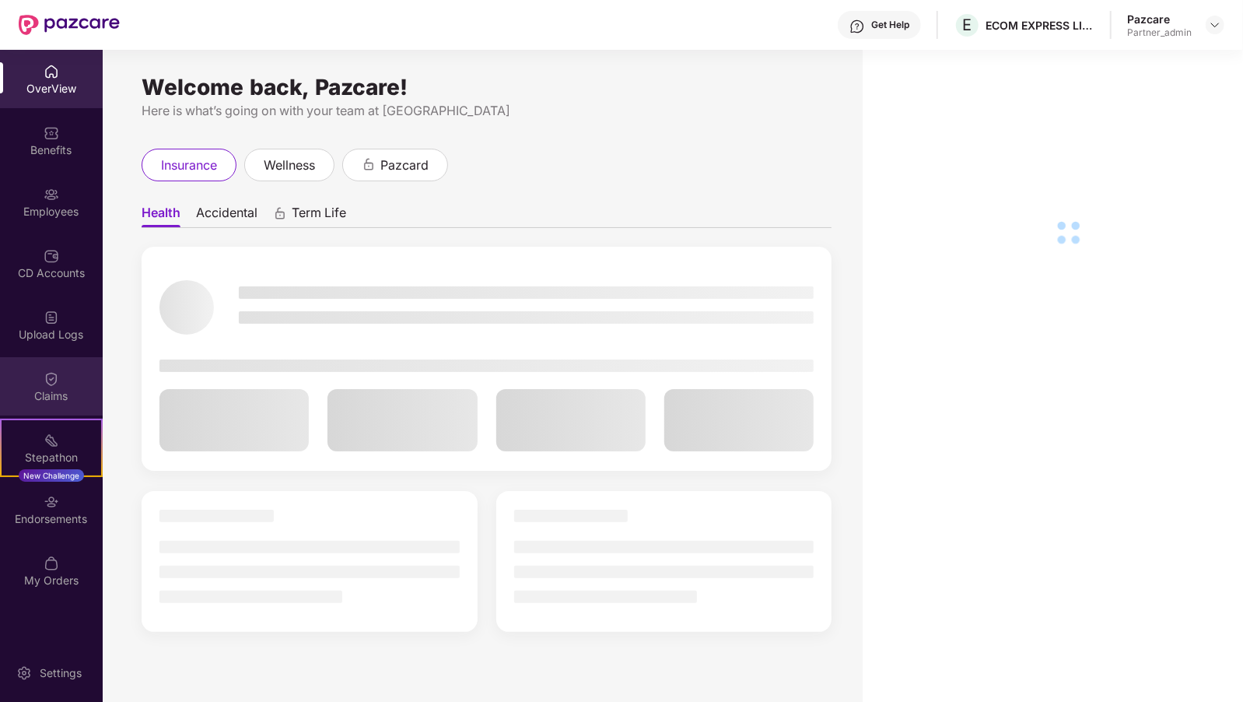
click at [9, 398] on div "Claims" at bounding box center [51, 396] width 103 height 16
